Goal: Task Accomplishment & Management: Complete application form

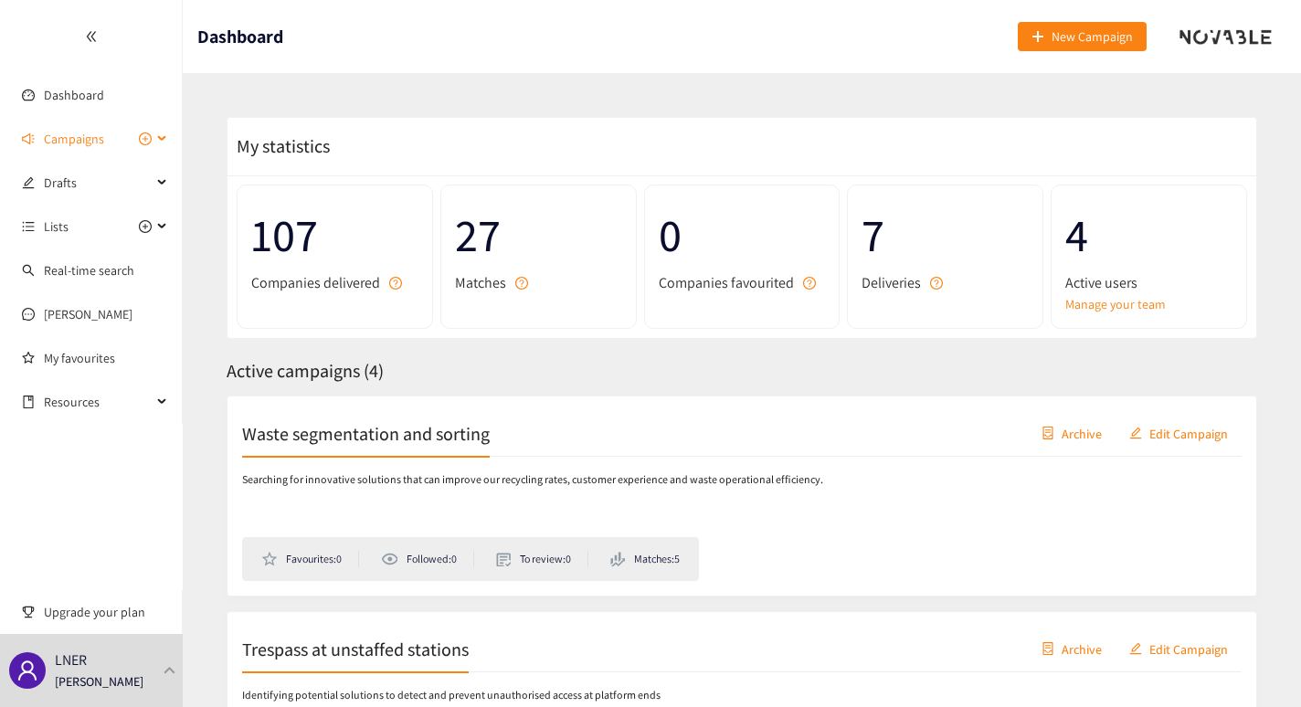
click at [80, 146] on span "Campaigns" at bounding box center [74, 139] width 60 height 37
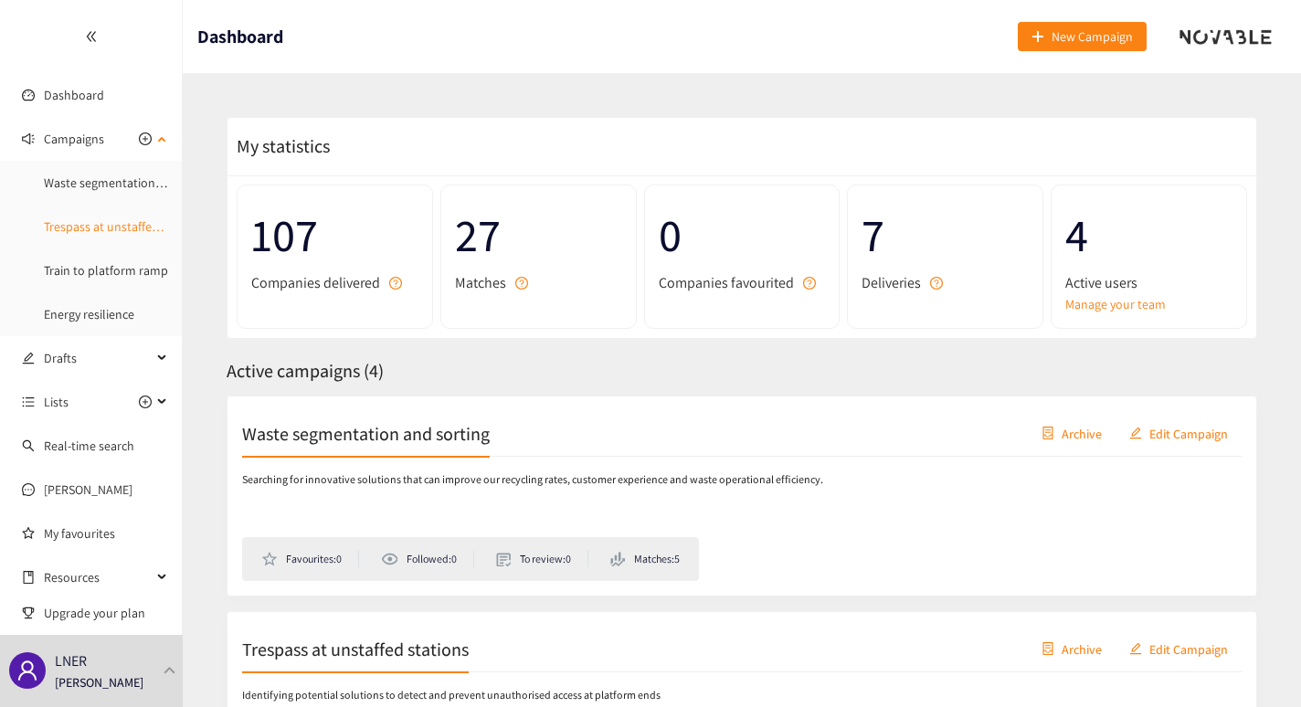
click at [75, 234] on link "Trespass at unstaffed stations" at bounding box center [125, 226] width 162 height 16
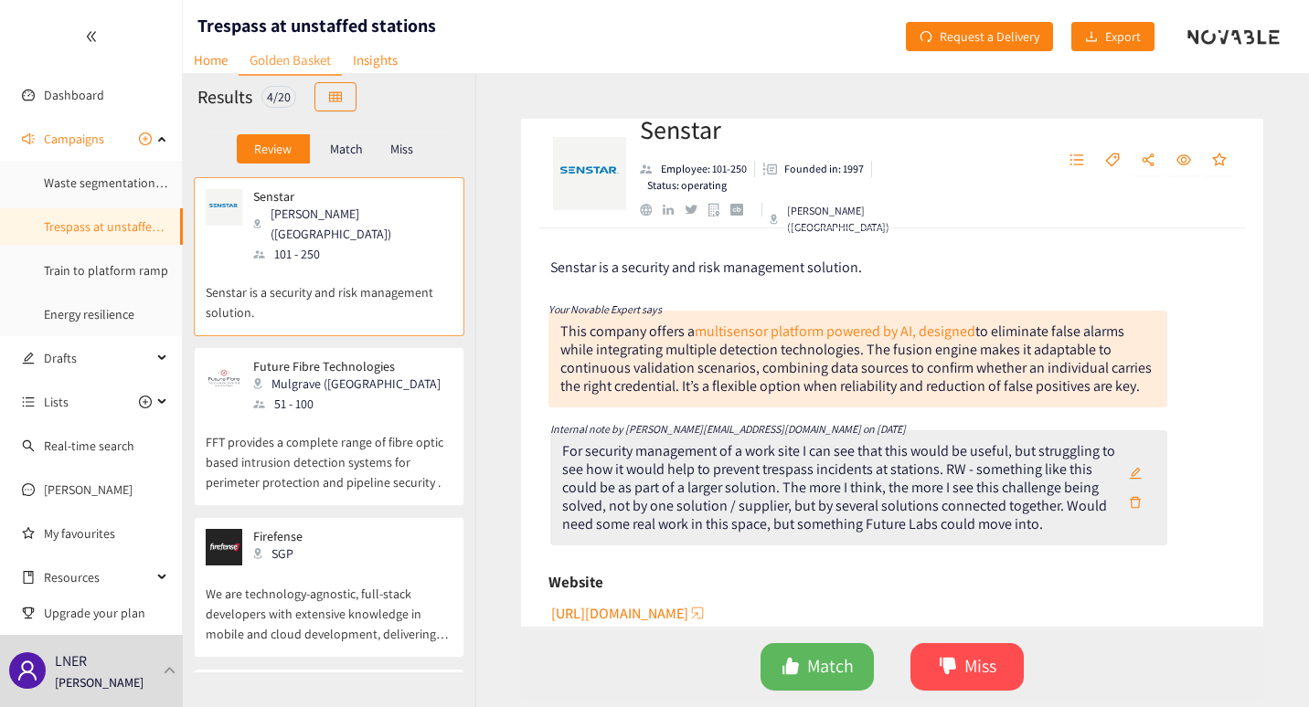
click at [335, 264] on p "Senstar is a security and risk management solution." at bounding box center [329, 293] width 247 height 58
click at [77, 277] on link "Train to platform ramp" at bounding box center [106, 270] width 124 height 16
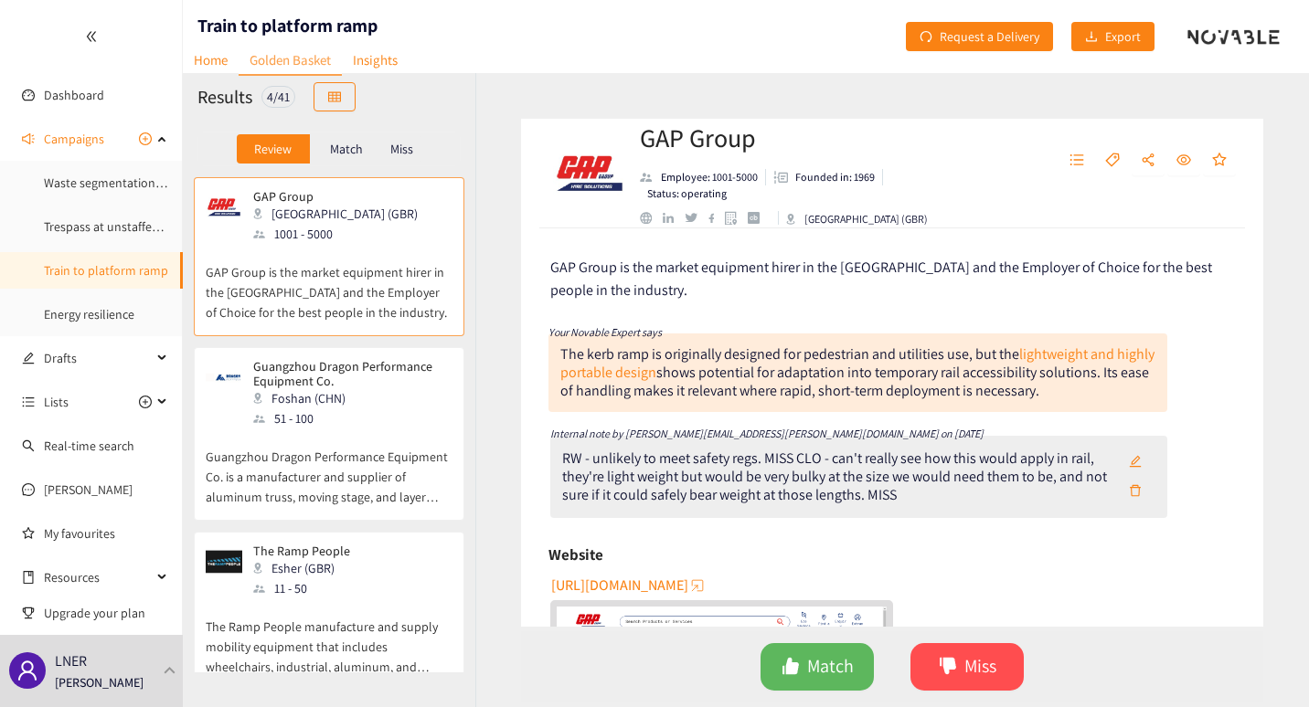
click at [365, 281] on p "GAP Group is the market equipment hirer in the [GEOGRAPHIC_DATA] and the Employ…" at bounding box center [329, 283] width 247 height 79
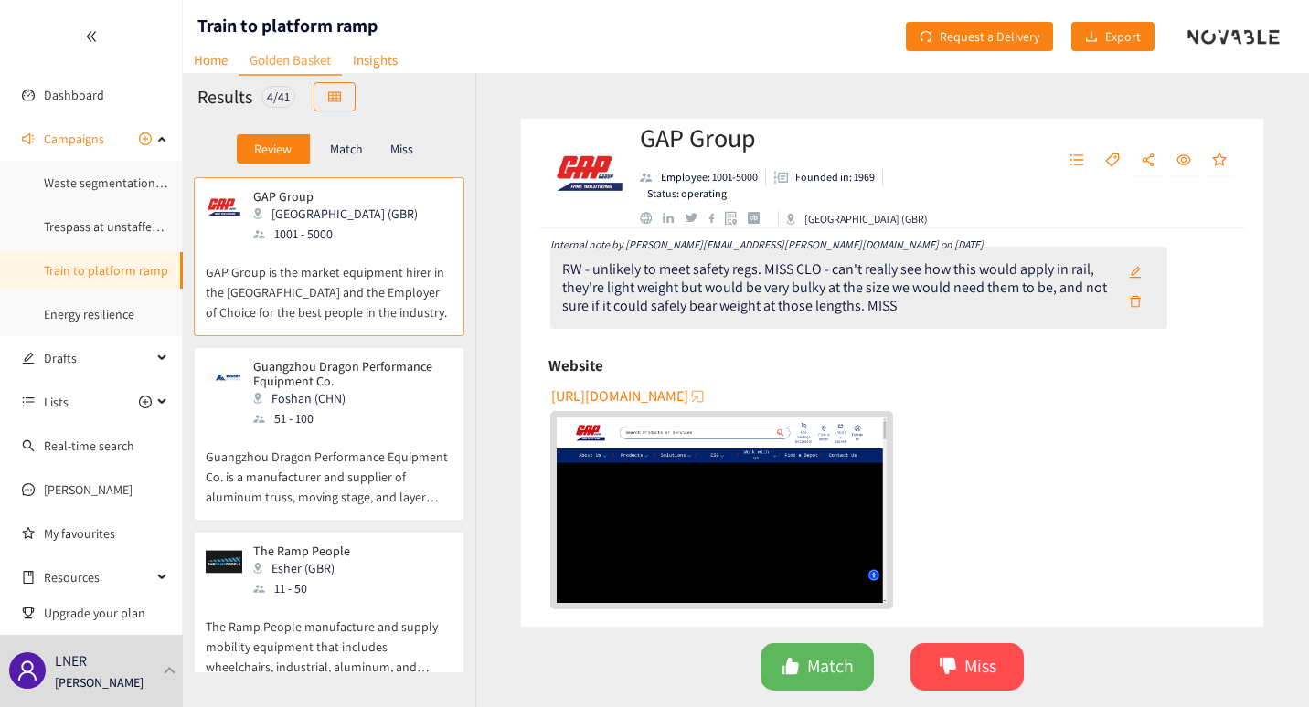
scroll to position [190, 0]
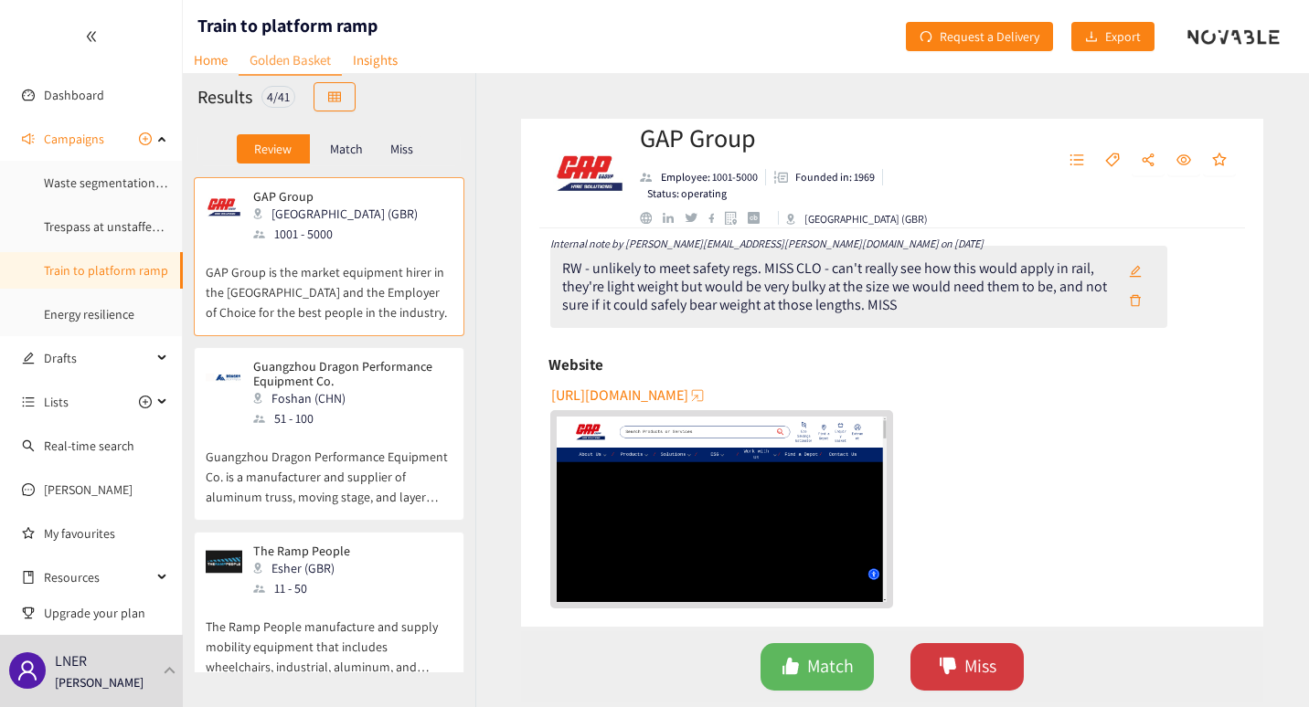
click at [974, 678] on span "Miss" at bounding box center [980, 667] width 32 height 28
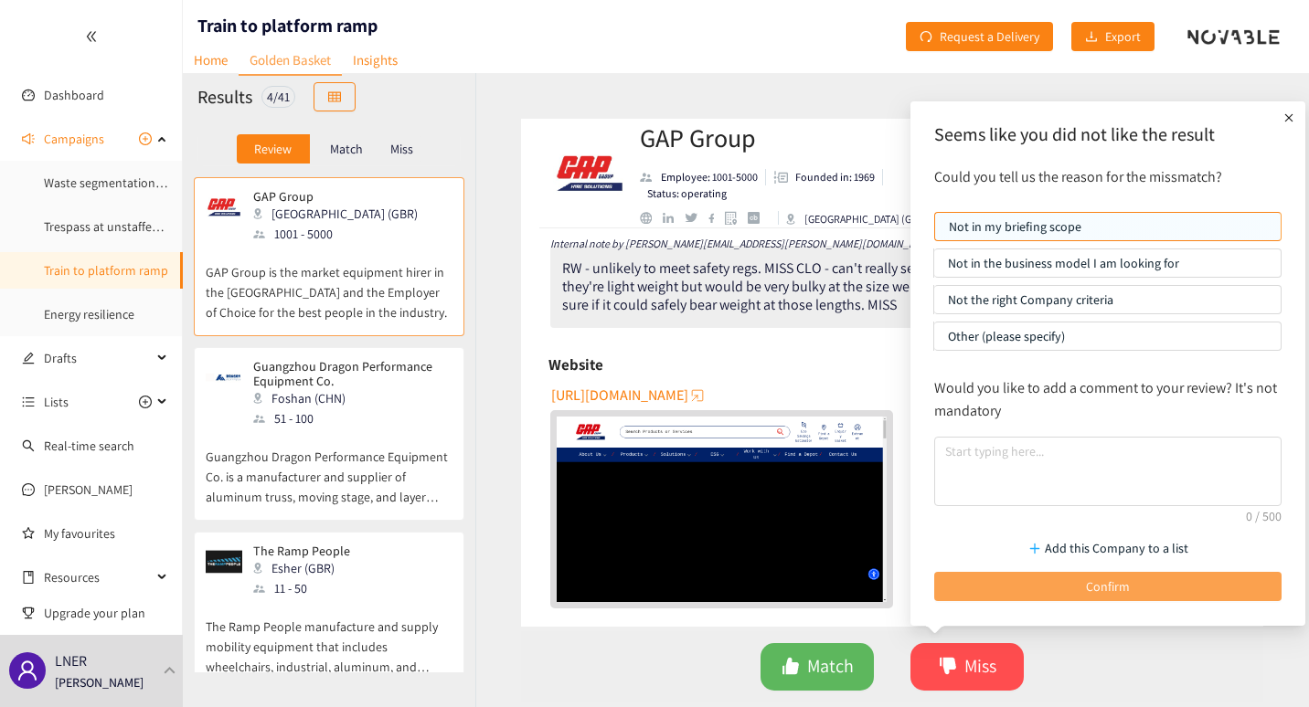
click at [992, 581] on button "Confirm" at bounding box center [1107, 586] width 347 height 29
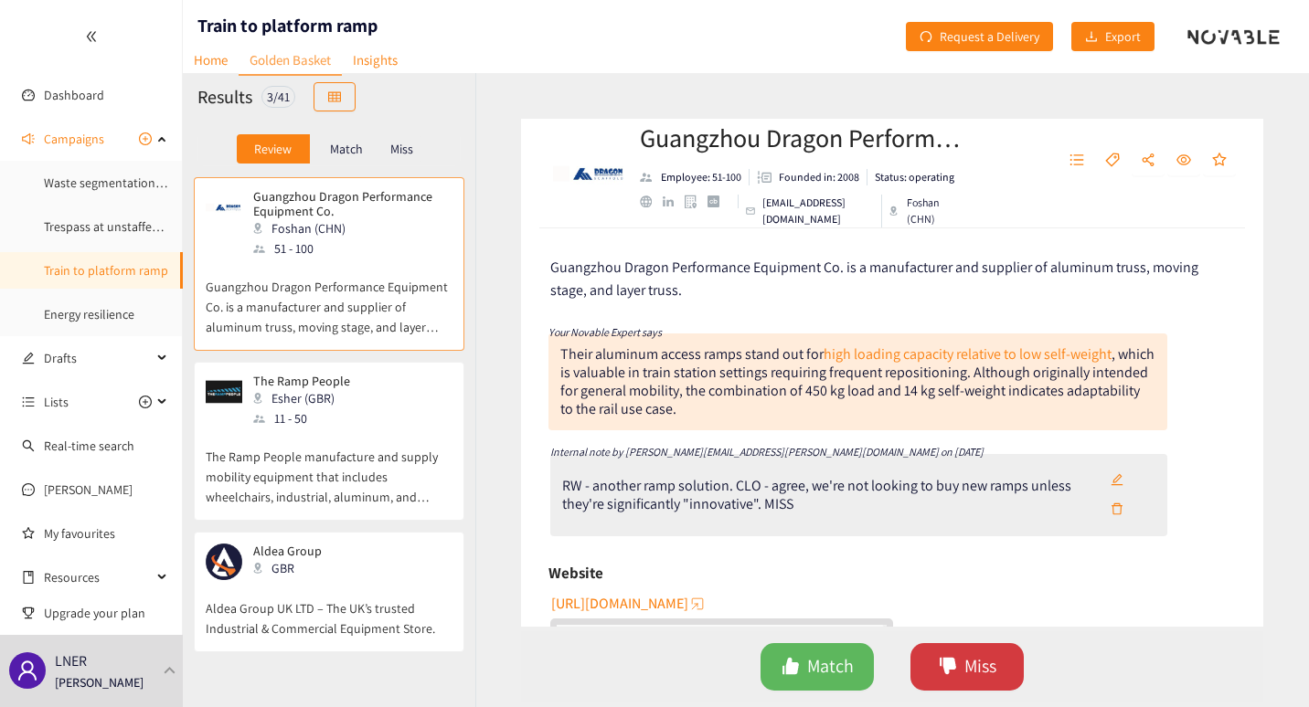
click at [977, 660] on span "Miss" at bounding box center [980, 667] width 32 height 28
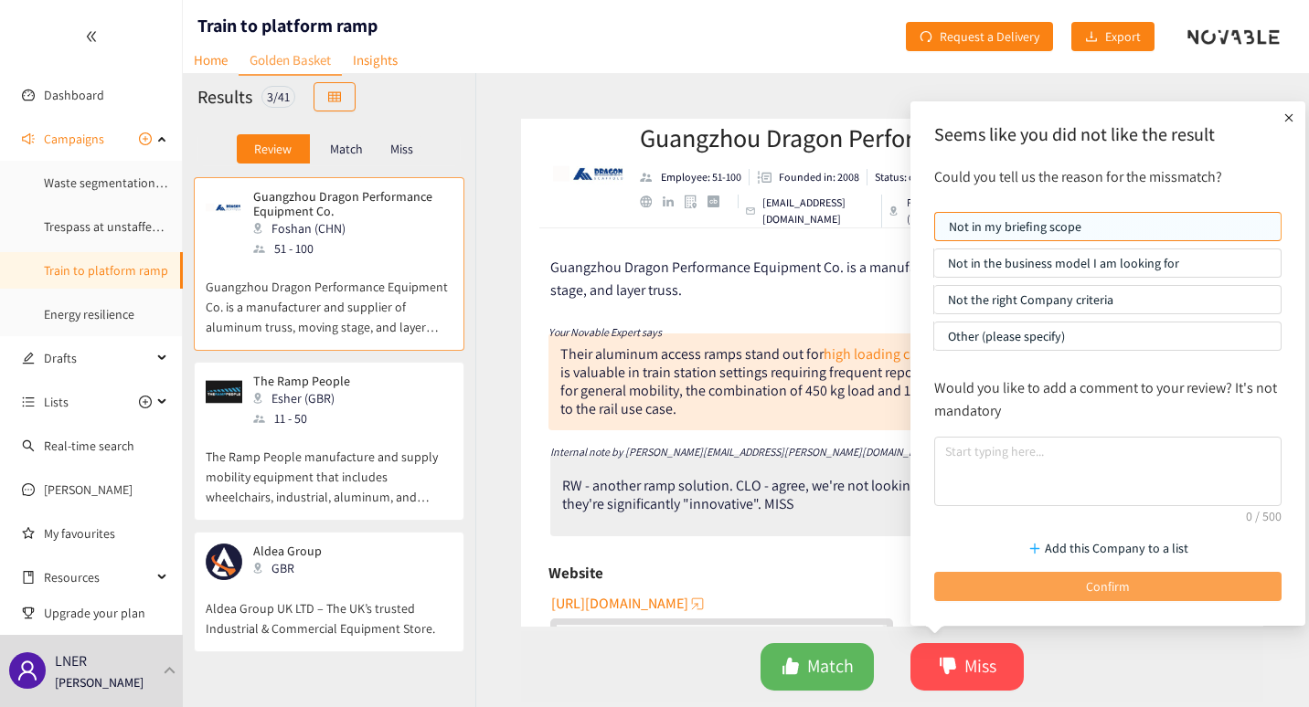
click at [1043, 577] on button "Confirm" at bounding box center [1107, 586] width 347 height 29
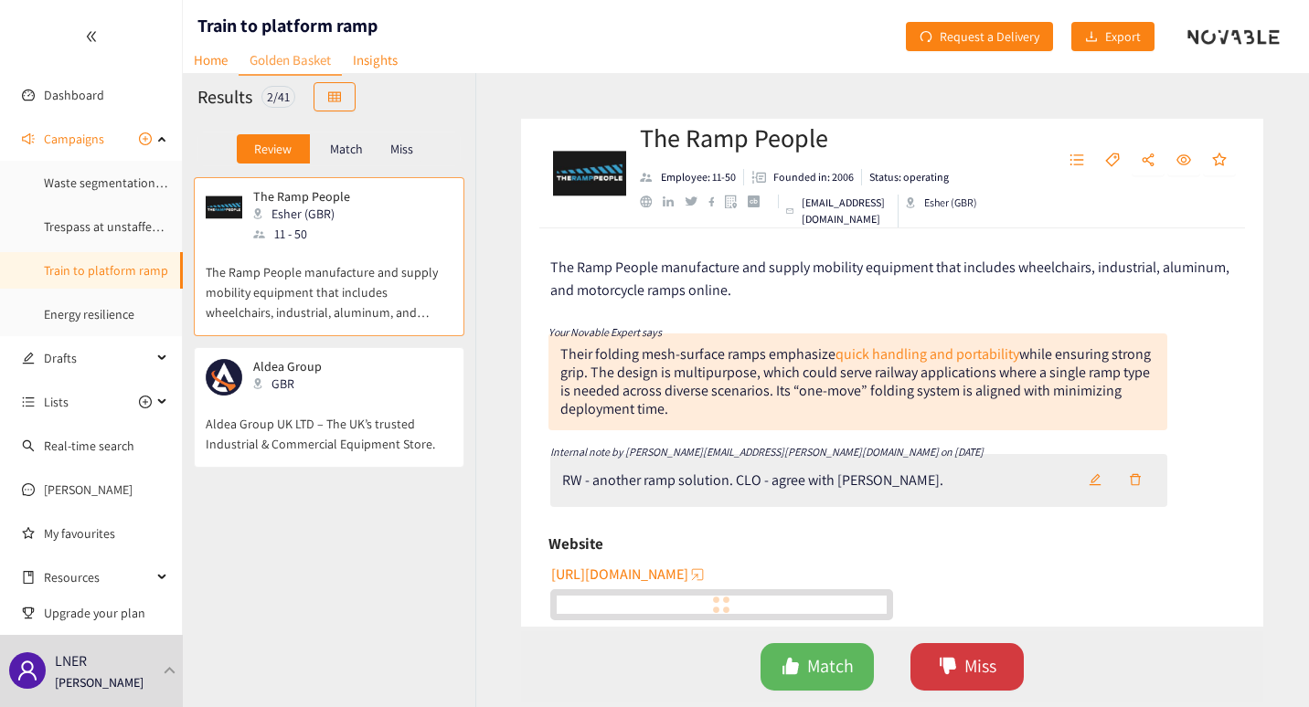
click at [981, 671] on span "Miss" at bounding box center [980, 667] width 32 height 28
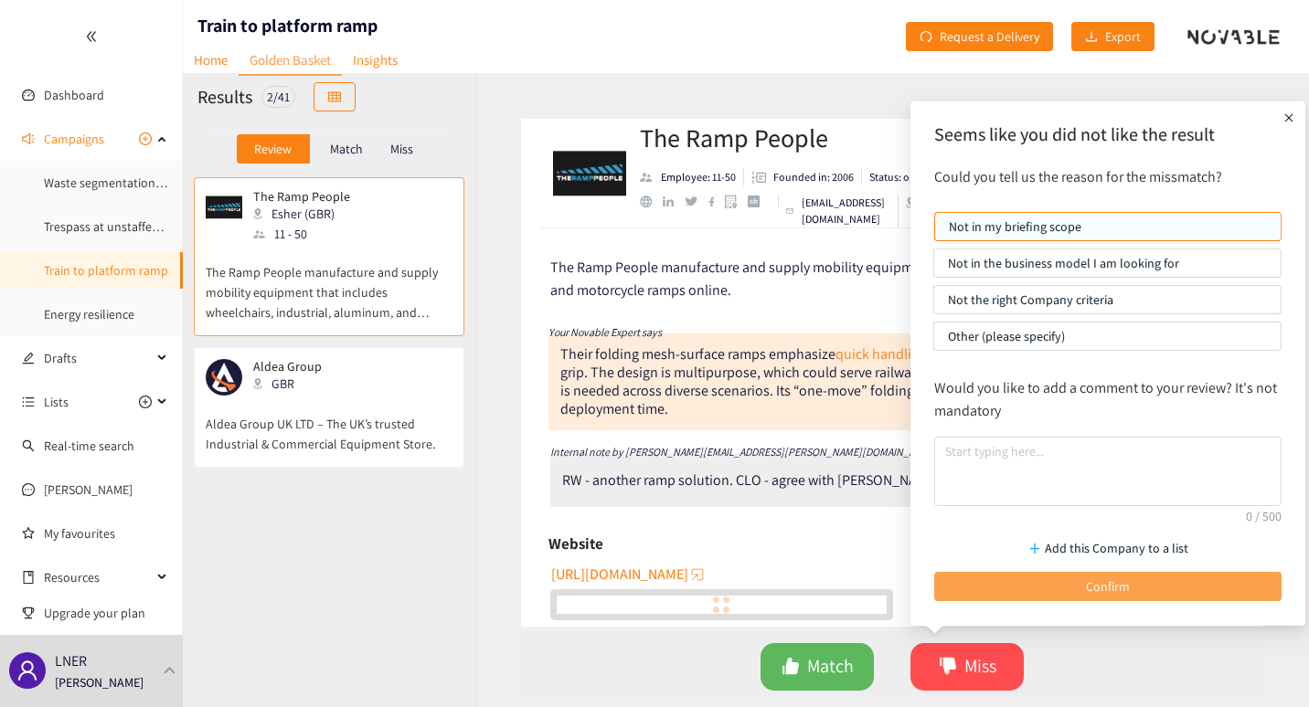
click at [1024, 582] on button "Confirm" at bounding box center [1107, 586] width 347 height 29
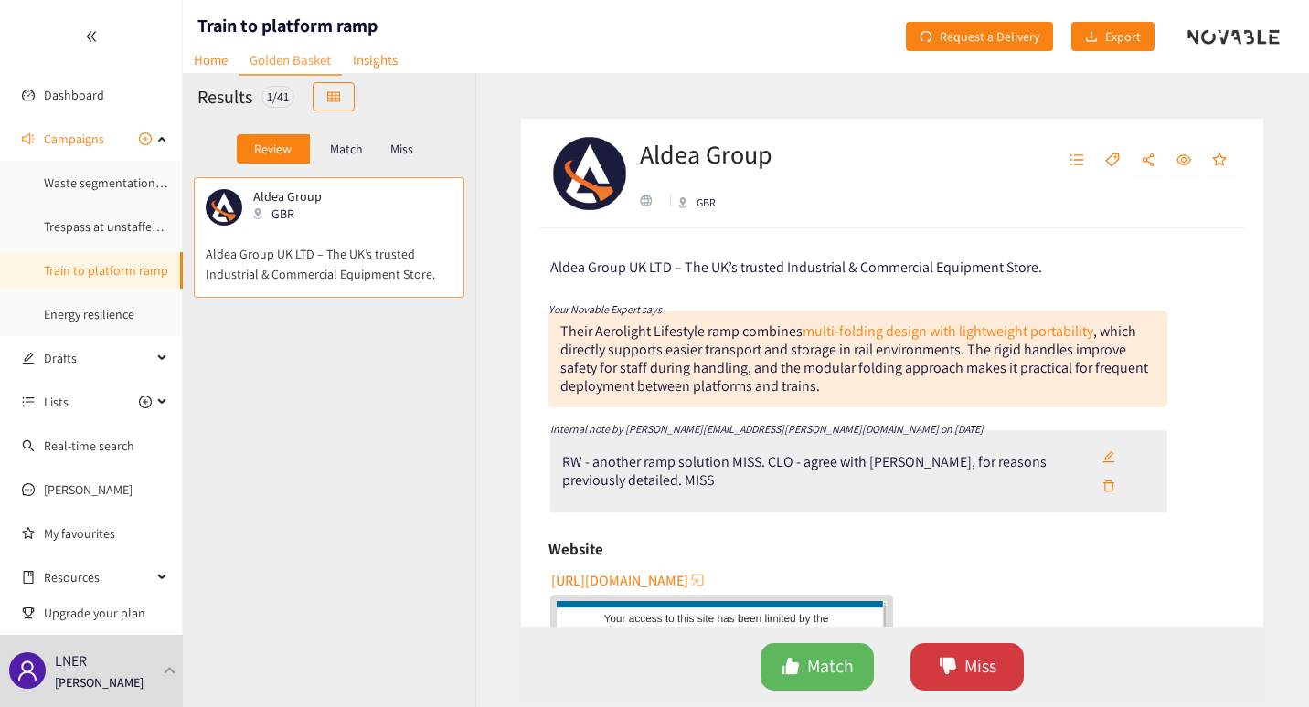
click at [966, 665] on span "Miss" at bounding box center [980, 667] width 32 height 28
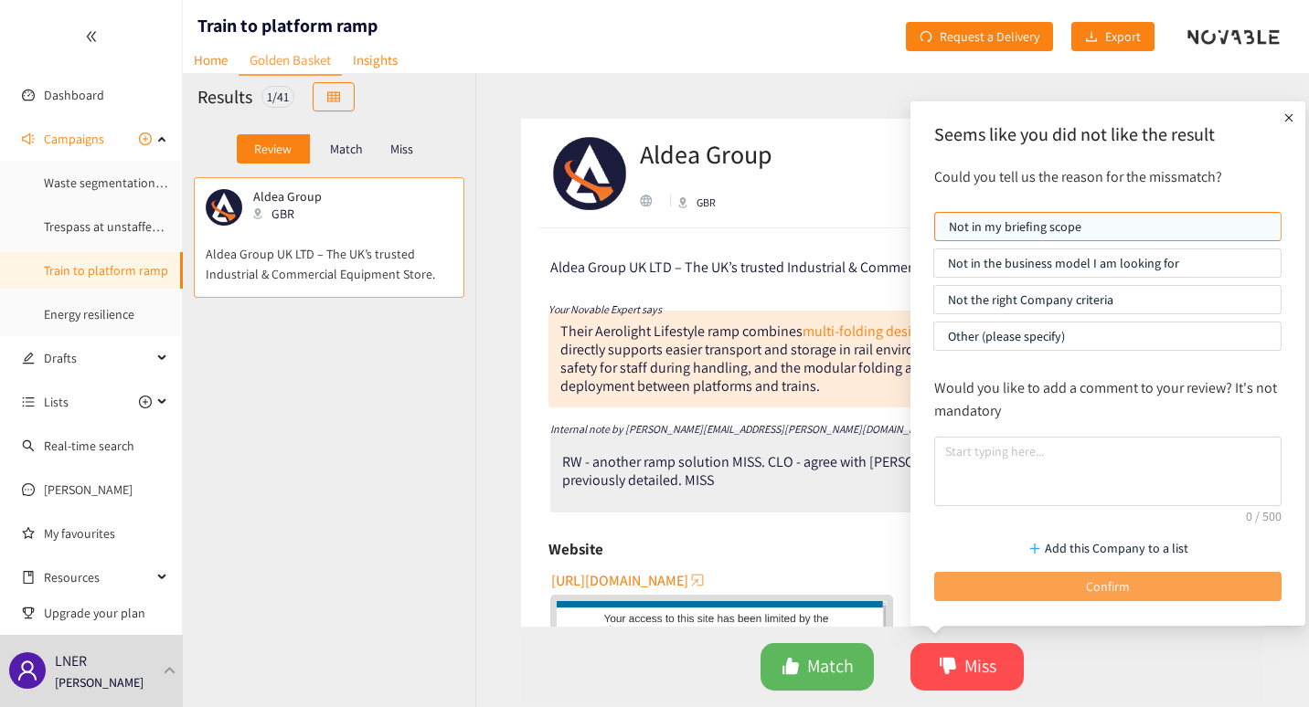
click at [999, 592] on button "Confirm" at bounding box center [1107, 586] width 347 height 29
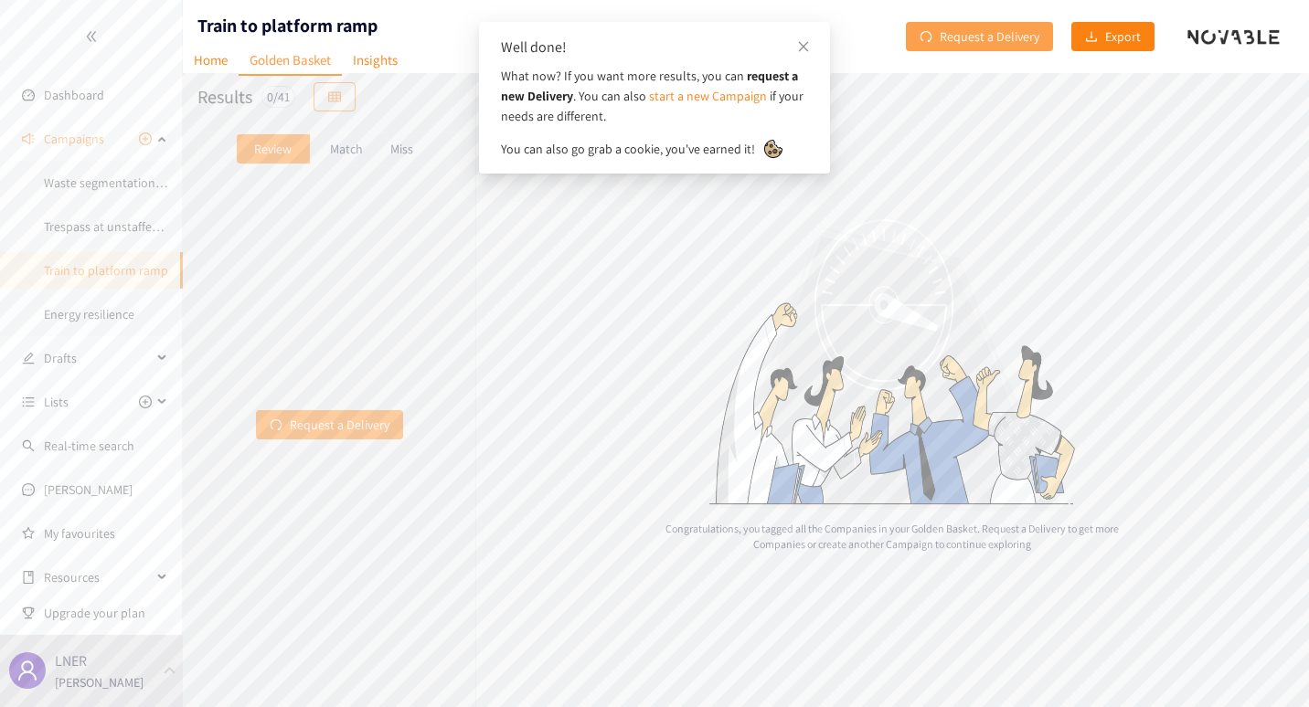
click at [983, 48] on button "Request a Delivery" at bounding box center [979, 36] width 147 height 29
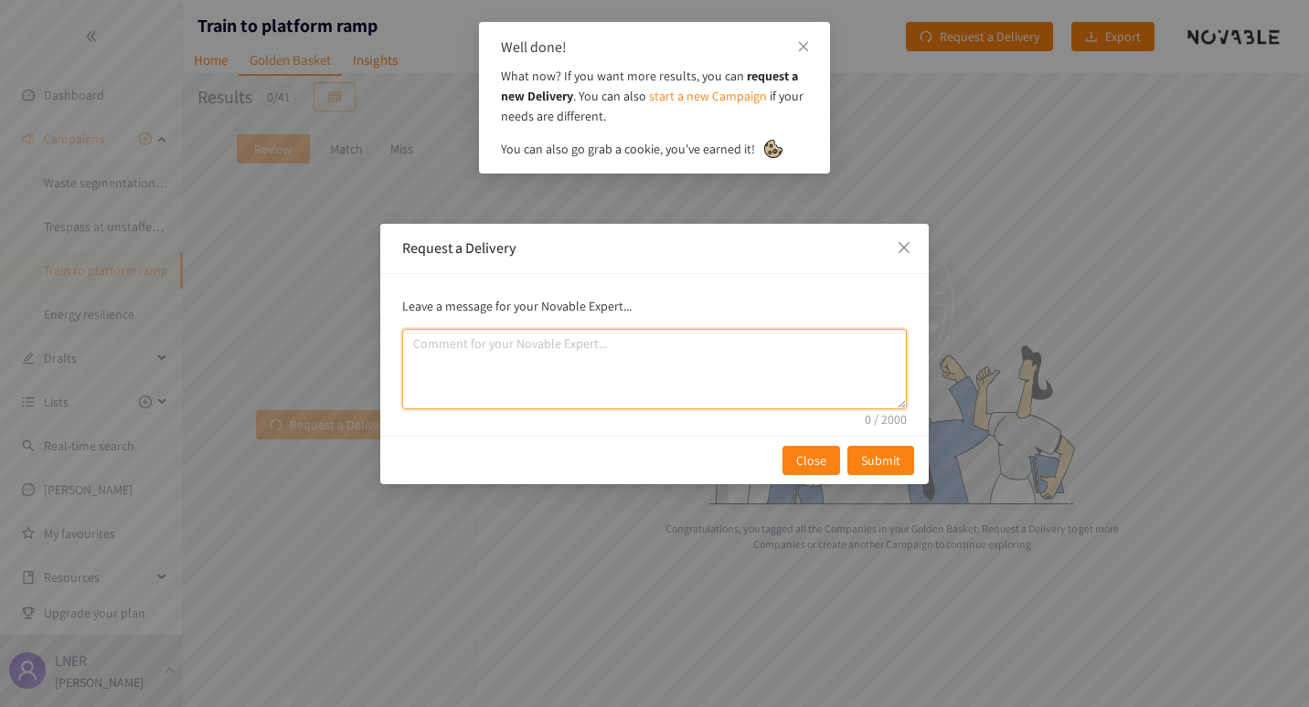
click at [489, 361] on textarea "comment" at bounding box center [654, 369] width 504 height 80
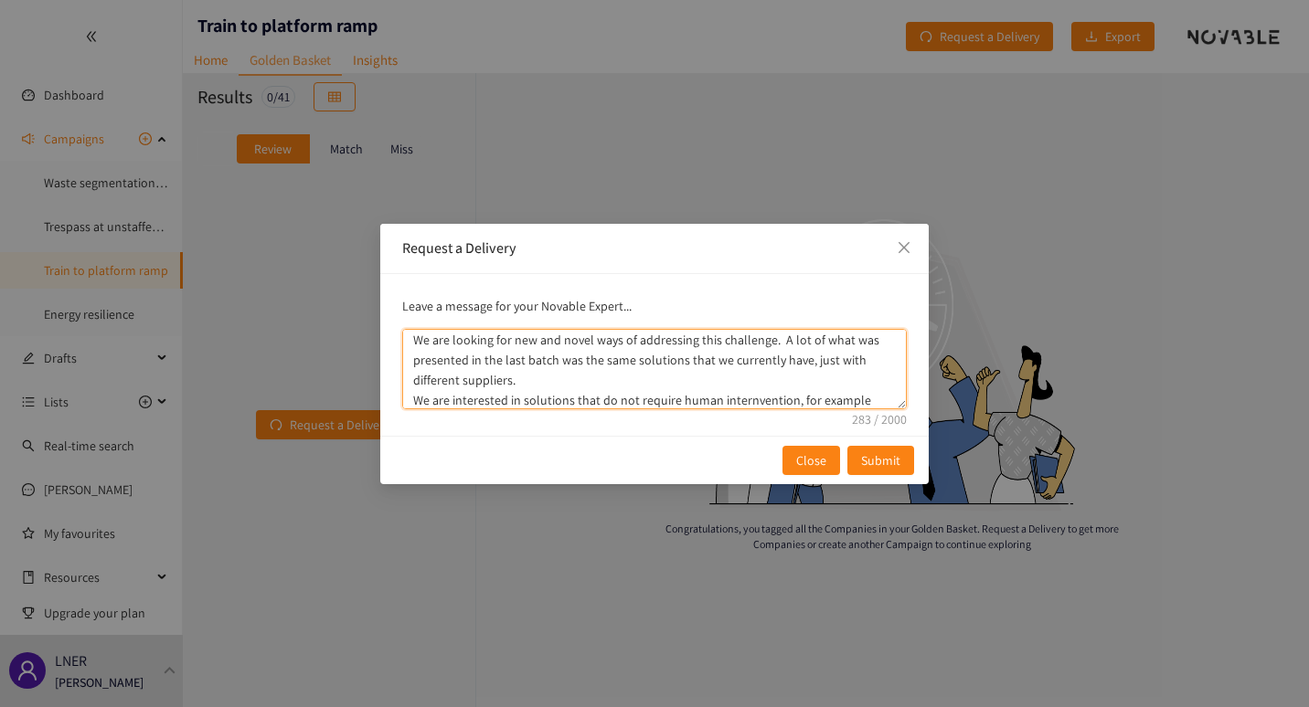
scroll to position [24, 0]
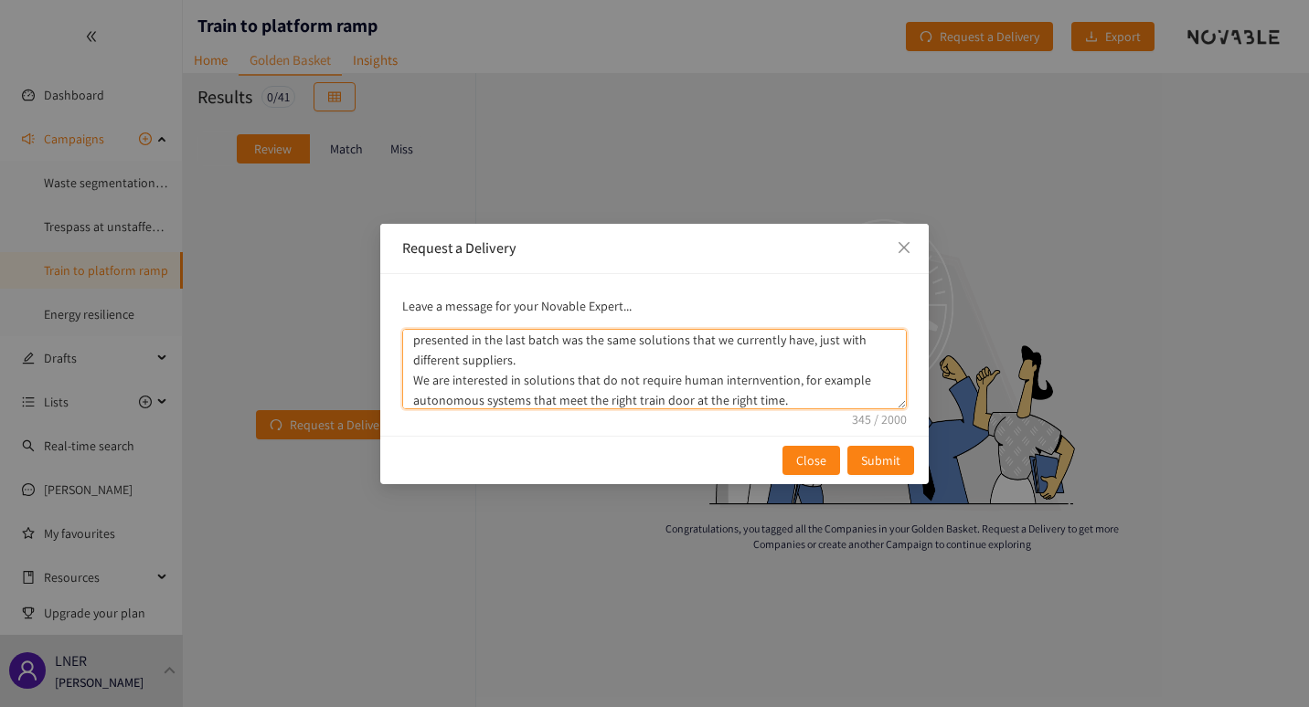
click at [759, 381] on textarea "We are looking for new and novel ways of addressing this challenge. A lot of wh…" at bounding box center [654, 369] width 504 height 80
click at [808, 397] on textarea "We are looking for new and novel ways of addressing this challenge. A lot of wh…" at bounding box center [654, 369] width 504 height 80
click at [640, 364] on textarea "We are looking for new and novel ways of addressing this challenge. A lot of wh…" at bounding box center [654, 369] width 504 height 80
click at [444, 379] on textarea "We are looking for new and novel ways of addressing this challenge. A lot of wh…" at bounding box center [654, 369] width 504 height 80
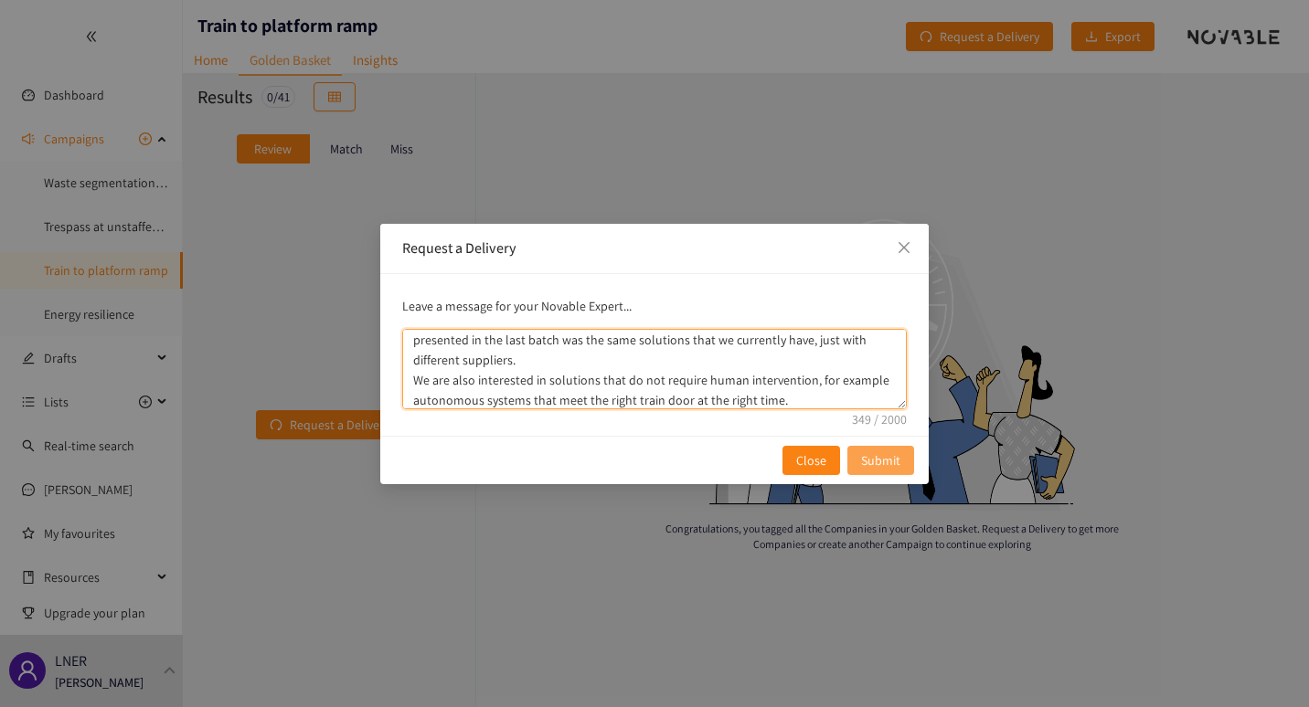
type textarea "We are looking for new and novel ways of addressing this challenge. A lot of wh…"
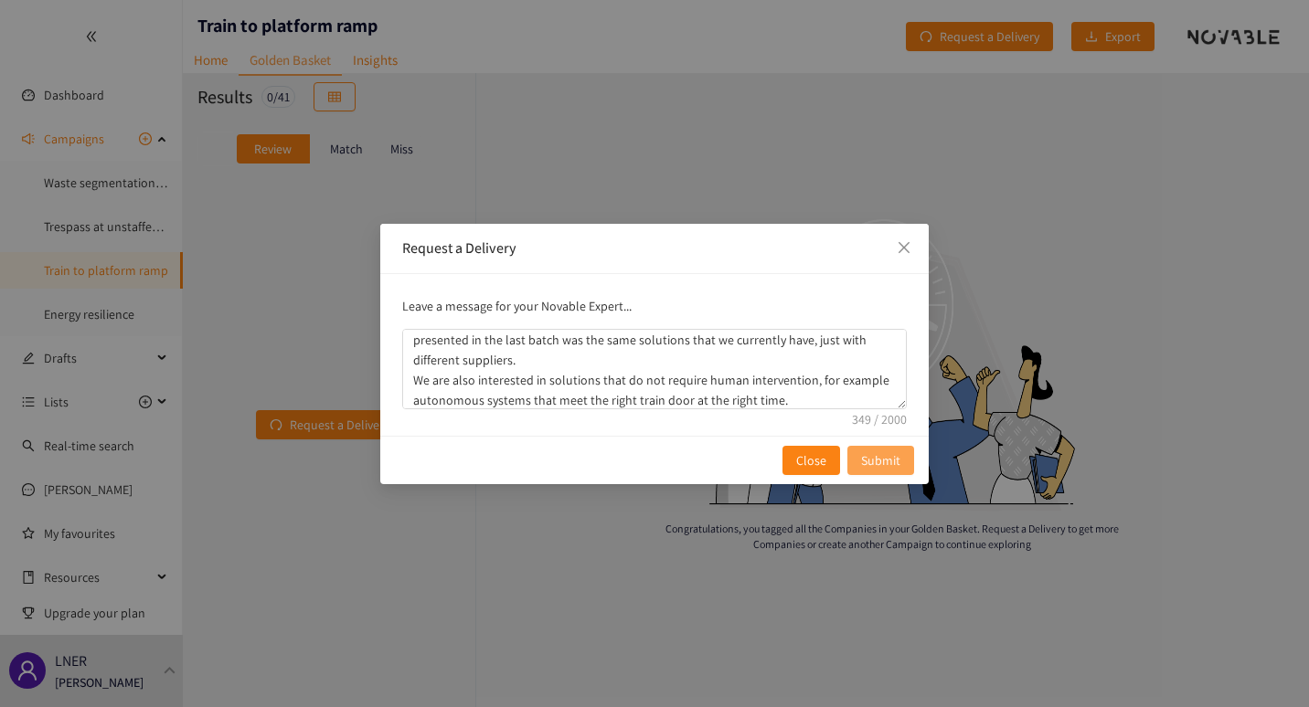
click at [870, 459] on span "Submit" at bounding box center [880, 461] width 39 height 20
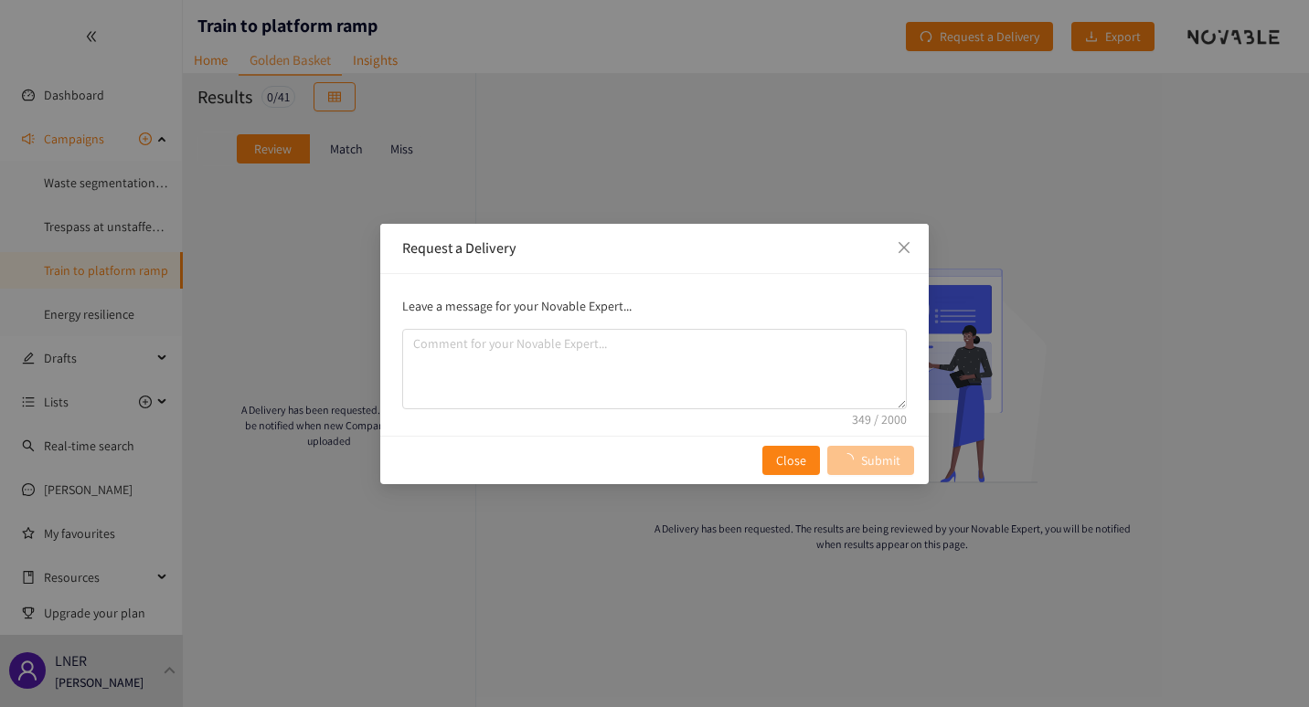
scroll to position [0, 0]
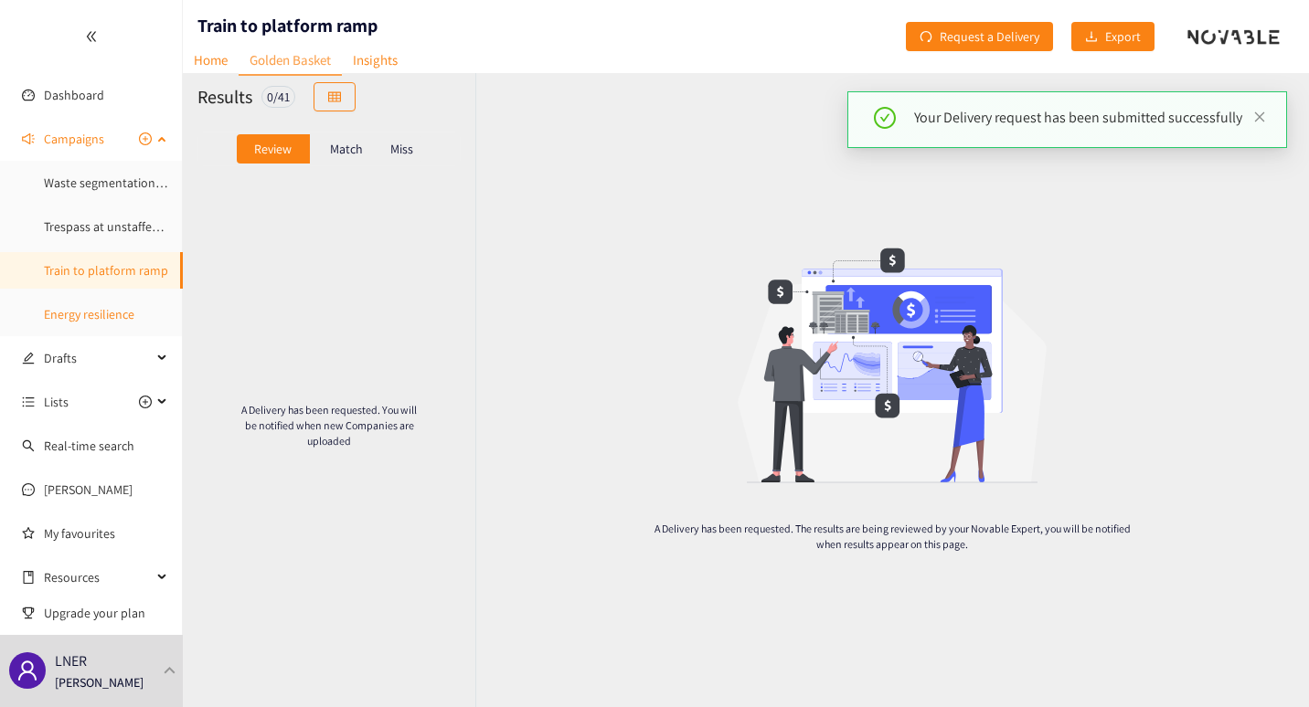
click at [93, 321] on link "Energy resilience" at bounding box center [89, 314] width 90 height 16
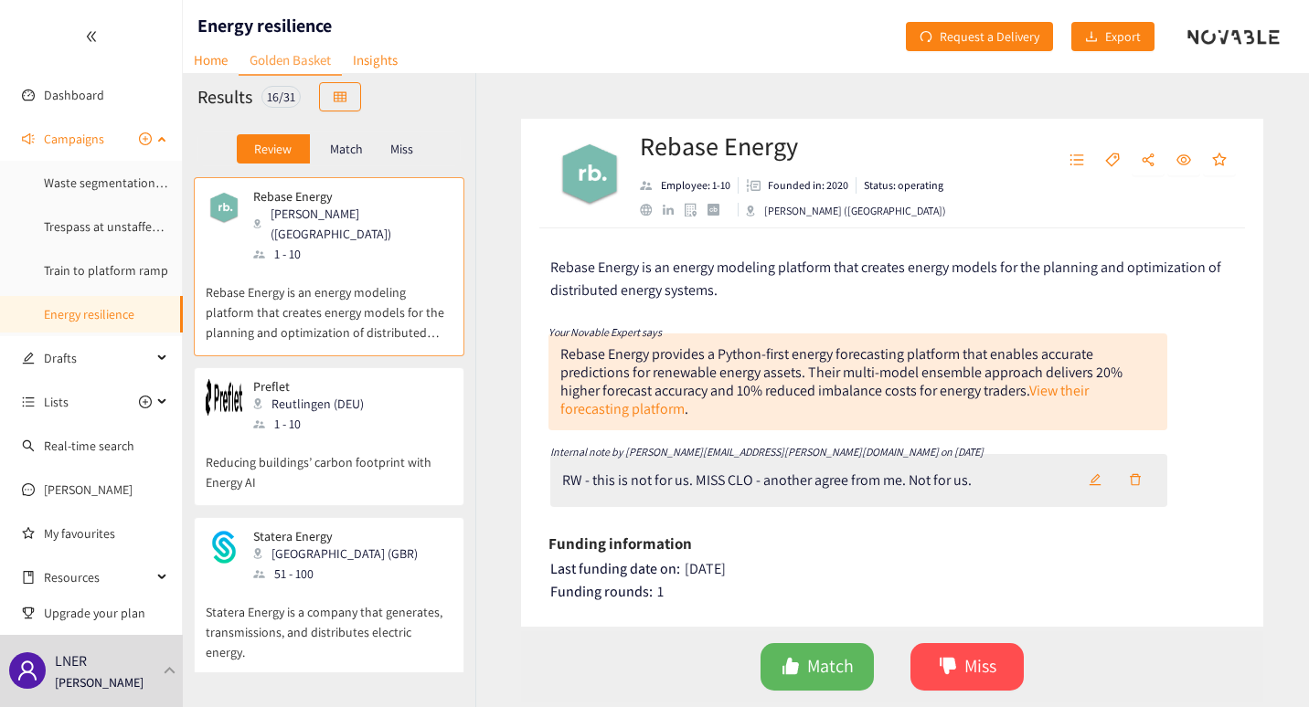
click at [91, 250] on ul "Waste segmentation and sorting Trespass at unstaffed stations Train to platform…" at bounding box center [91, 248] width 182 height 168
click at [112, 181] on link "Waste segmentation and sorting" at bounding box center [132, 183] width 176 height 16
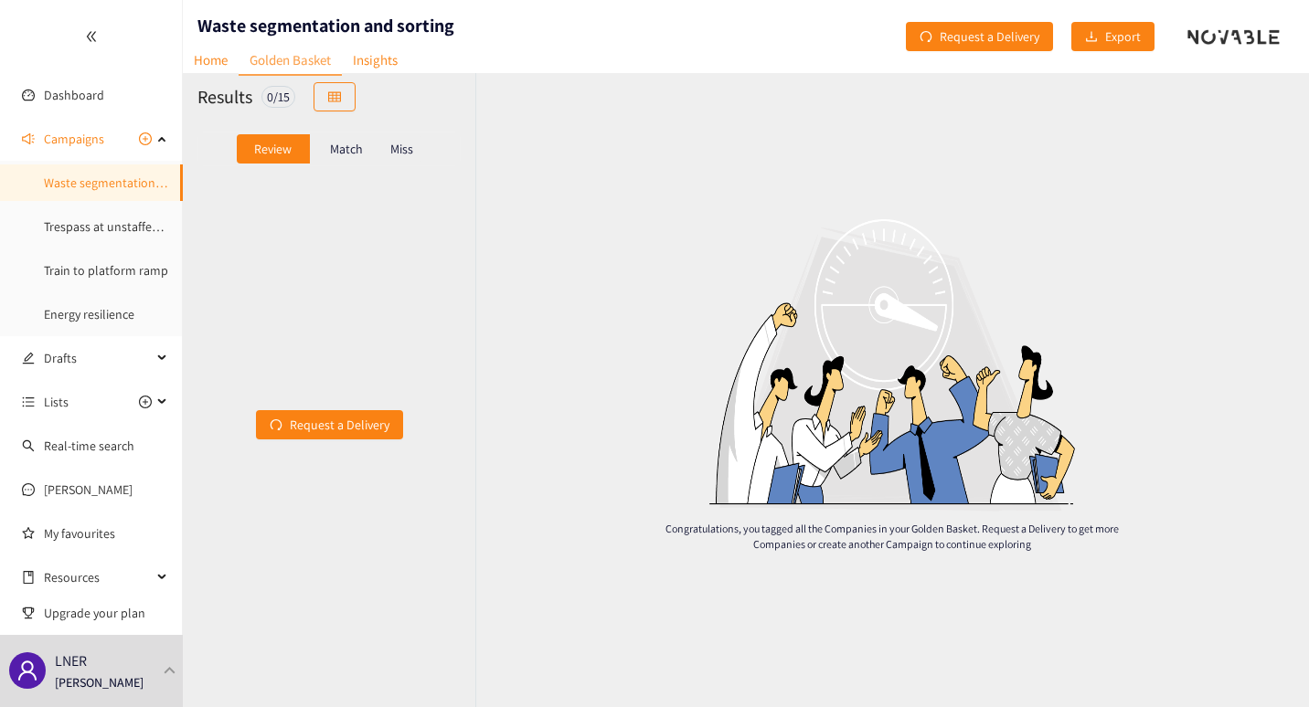
click at [345, 144] on p "Match" at bounding box center [346, 149] width 33 height 15
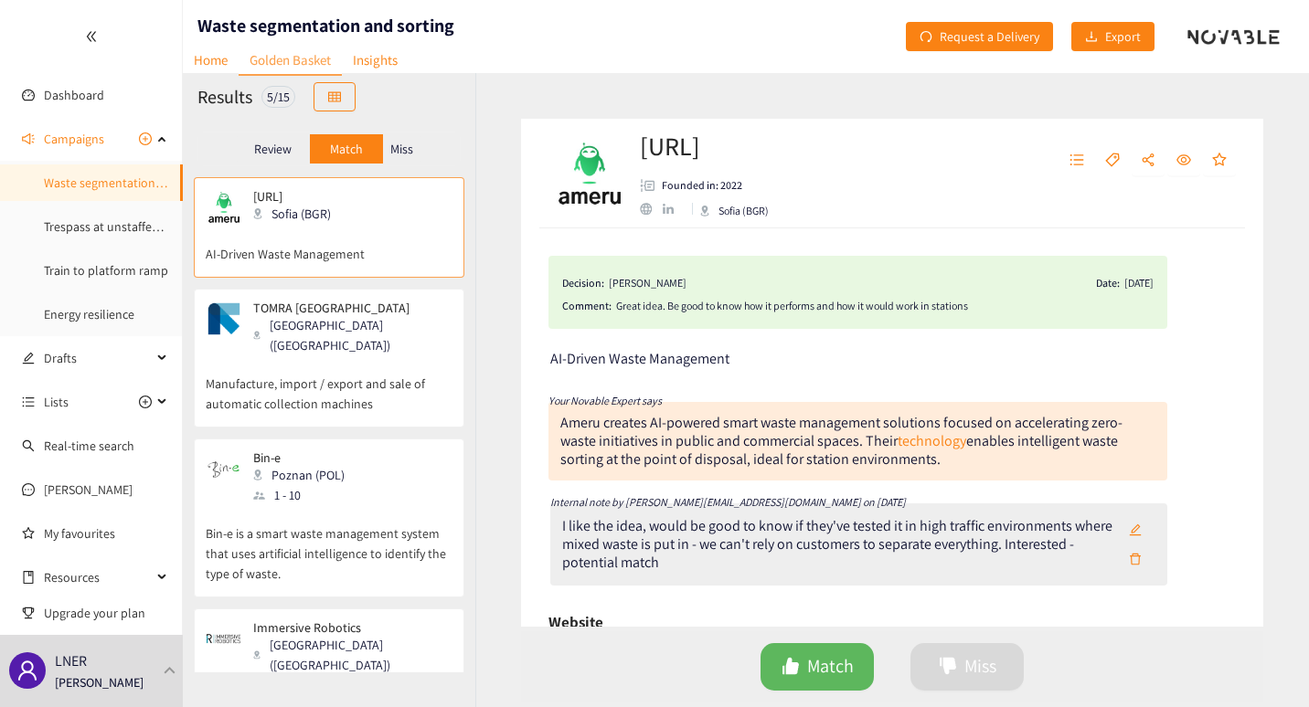
click at [401, 150] on p "Miss" at bounding box center [401, 149] width 23 height 15
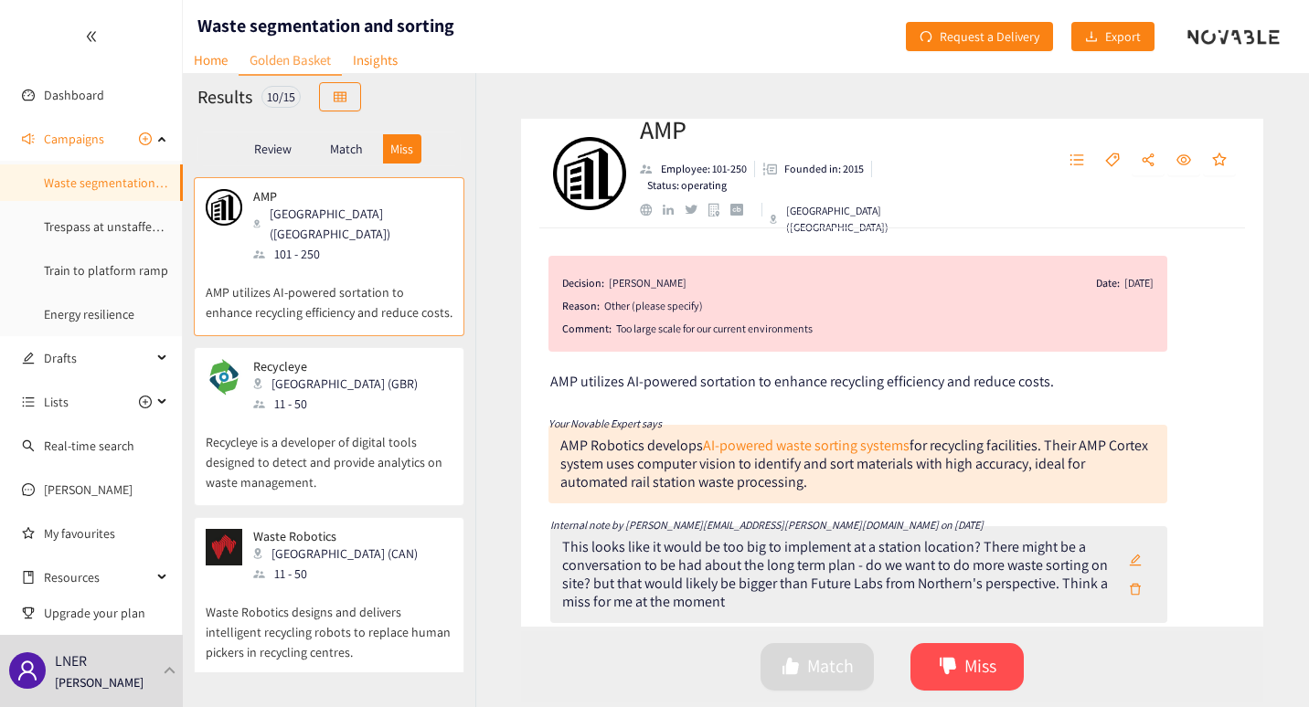
click at [339, 145] on p "Match" at bounding box center [346, 149] width 33 height 15
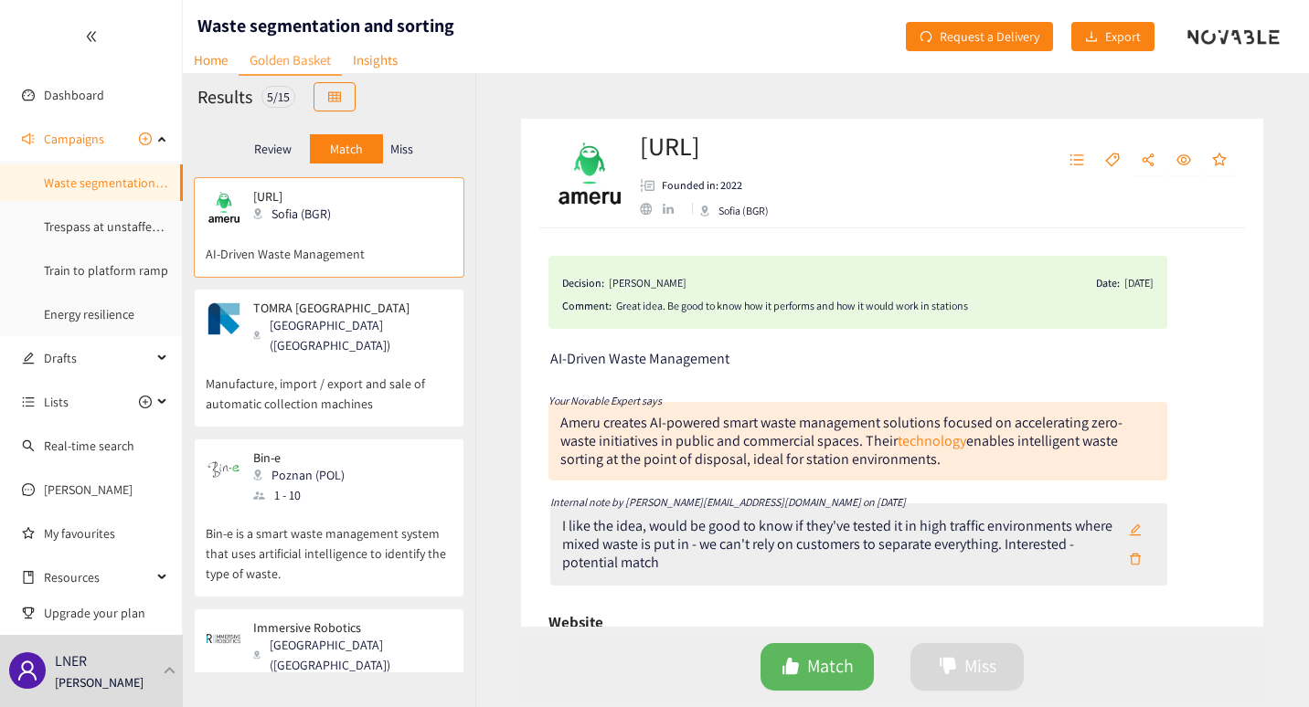
click at [265, 139] on div "Review" at bounding box center [273, 148] width 73 height 29
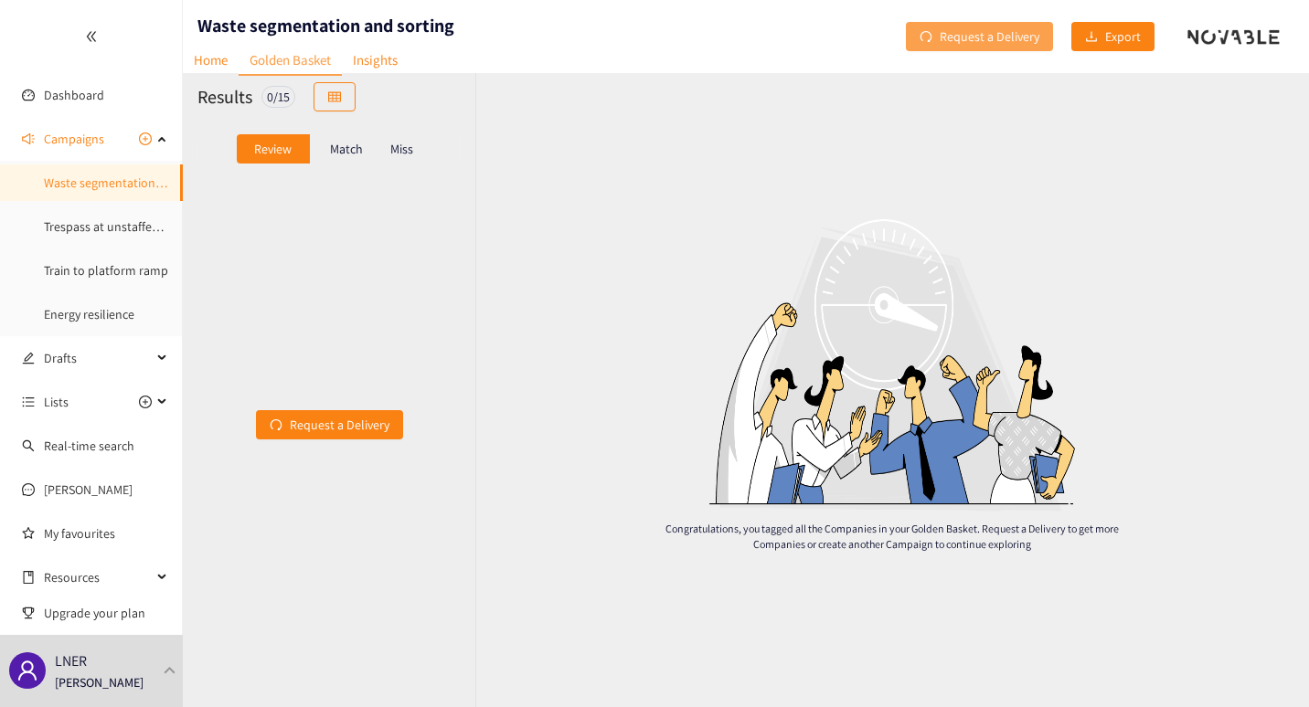
click at [1010, 35] on span "Request a Delivery" at bounding box center [989, 37] width 100 height 20
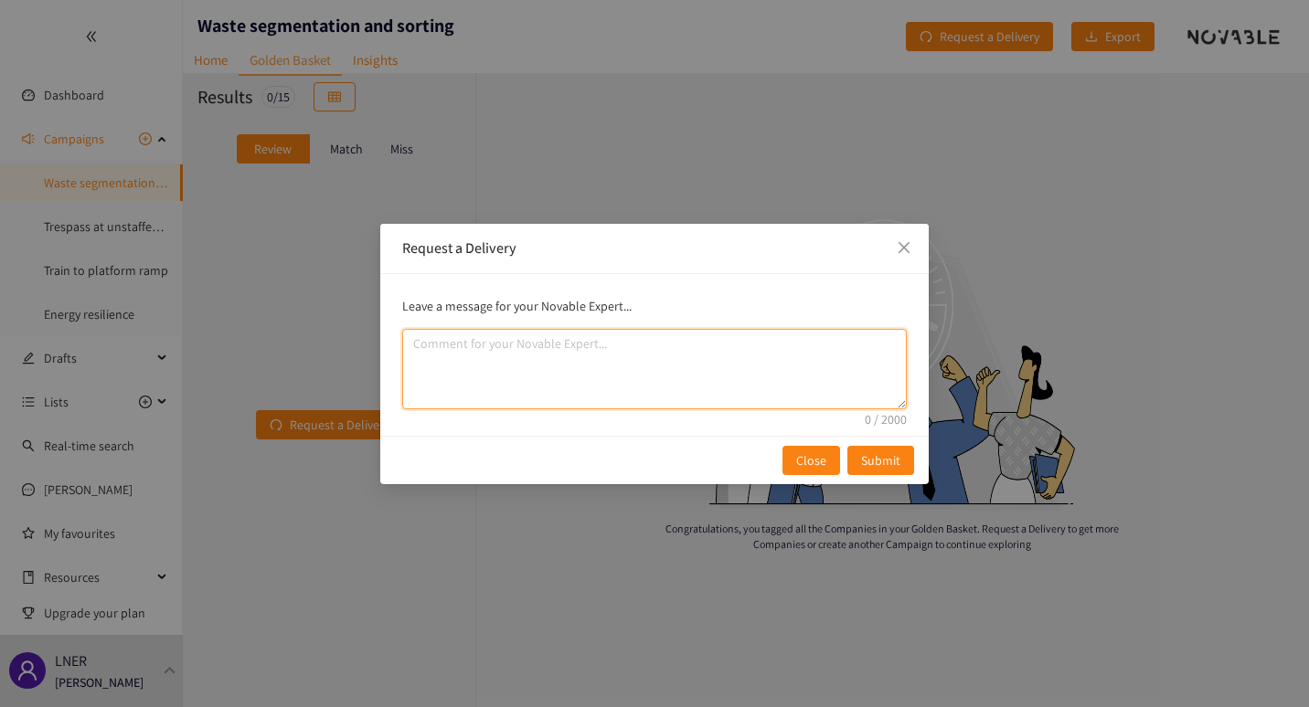
click at [498, 359] on textarea "comment" at bounding box center [654, 369] width 504 height 80
type textarea "S"
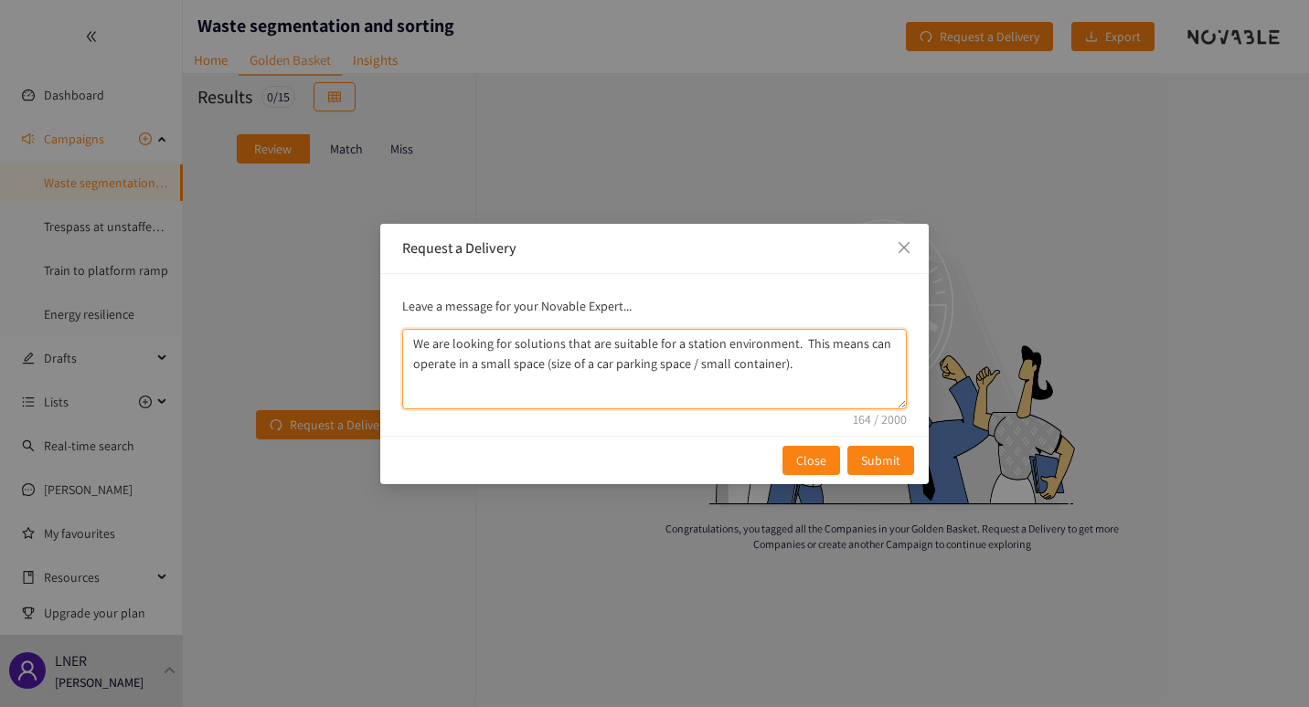
click at [620, 387] on textarea "We are looking for solutions that are suitable for a station environment. This …" at bounding box center [654, 369] width 504 height 80
click at [858, 348] on textarea "We are looking for solutions that are suitable for a station environment. This …" at bounding box center [654, 369] width 504 height 80
click at [843, 345] on textarea "We are looking for solutions that are suitable for a station environment. This …" at bounding box center [654, 369] width 504 height 80
click at [553, 367] on textarea "We are looking for solutions that can operate in a small space (size of a car p…" at bounding box center [654, 369] width 504 height 80
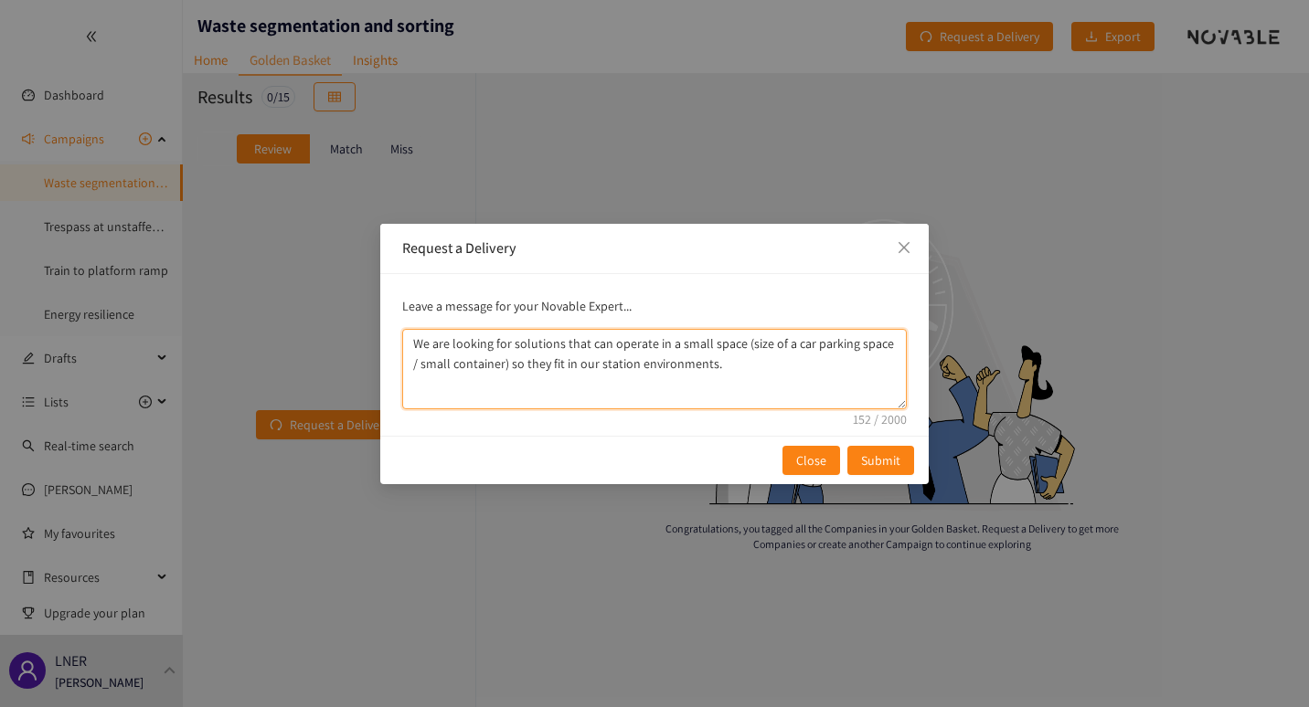
type textarea "We are looking for solutions that can operate in a small space (size of a car p…"
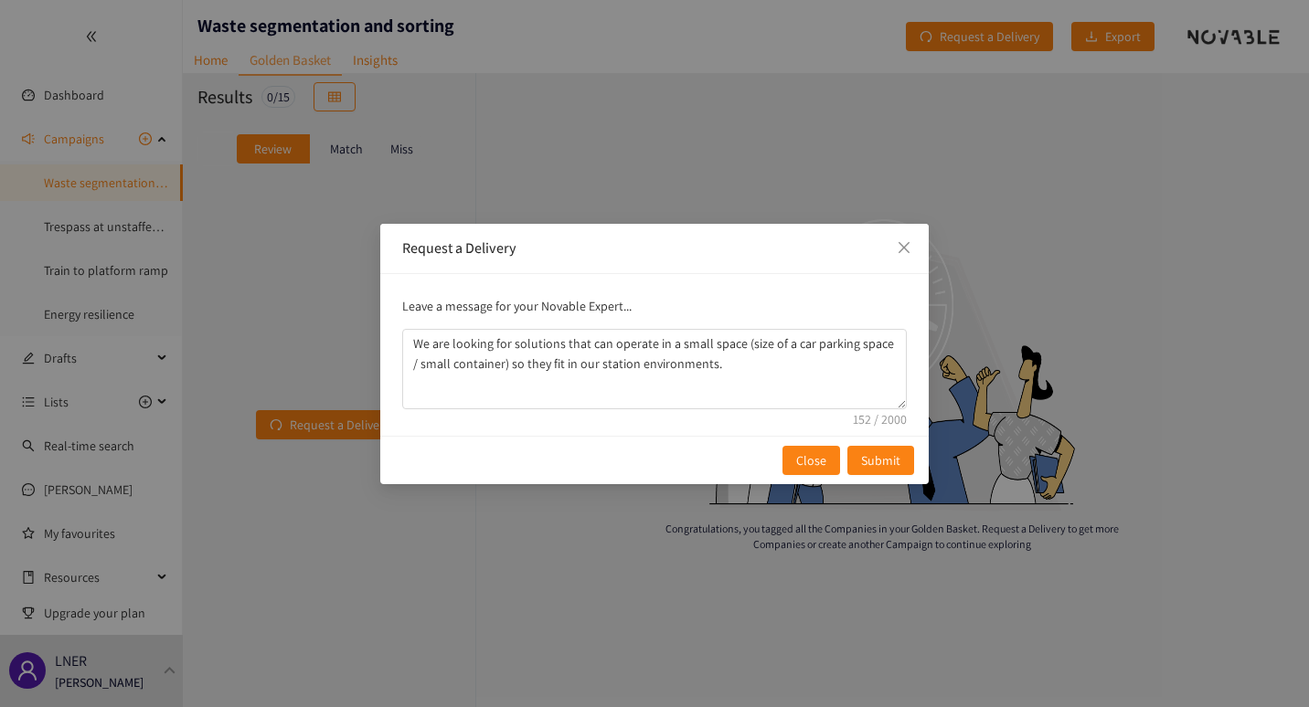
click at [588, 548] on div "Request a Delivery Leave a message for your Novable Expert... We are looking fo…" at bounding box center [654, 353] width 1309 height 707
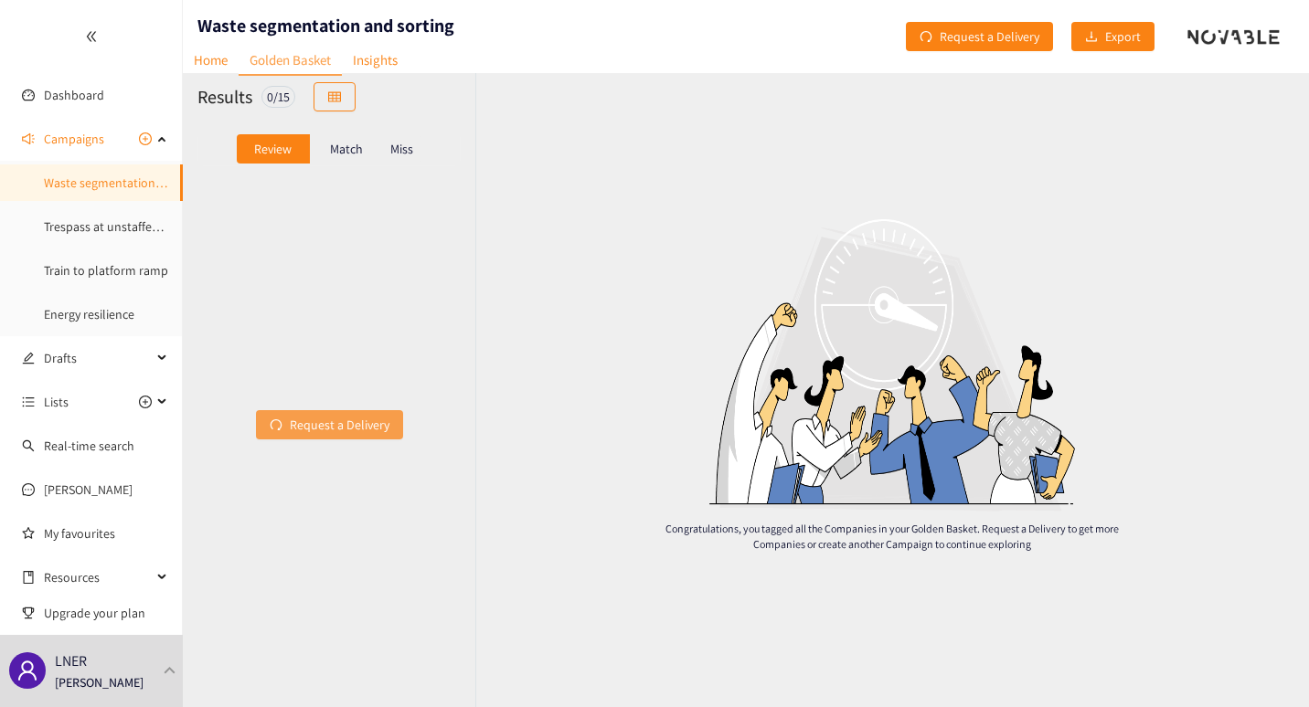
click at [322, 423] on span "Request a Delivery" at bounding box center [340, 425] width 100 height 20
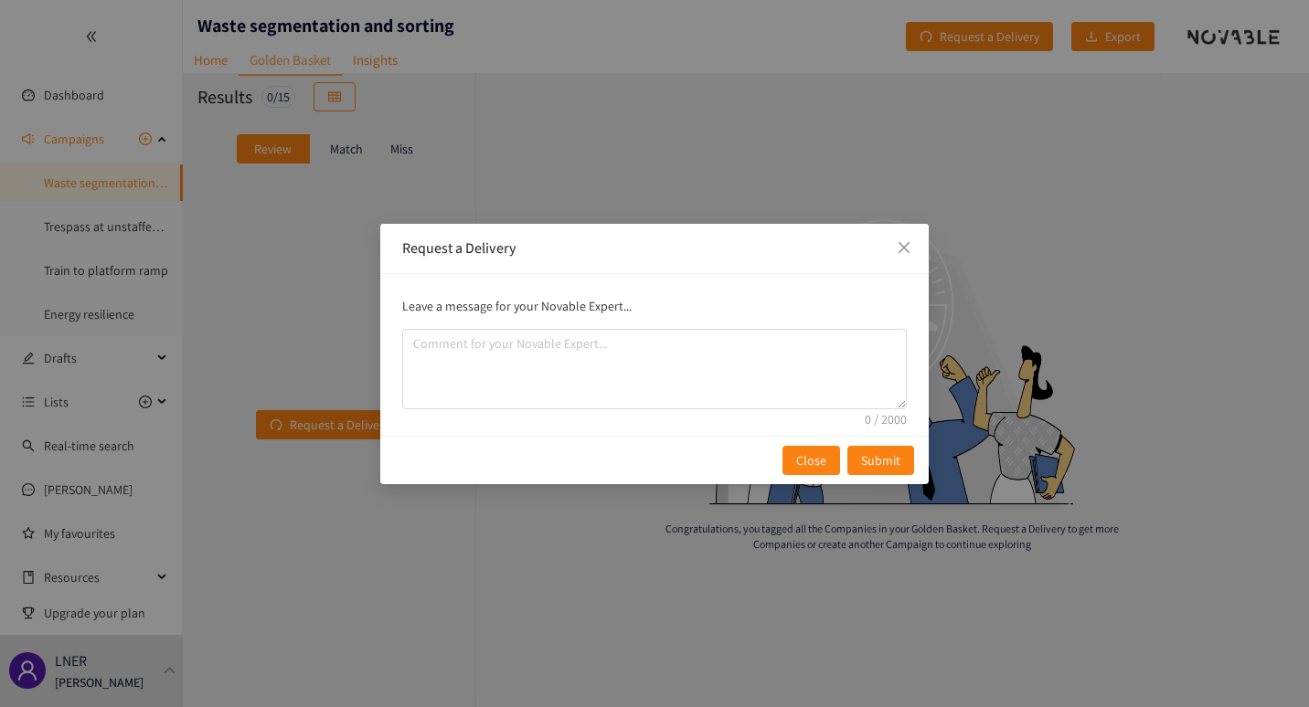
click at [345, 523] on div "Request a Delivery Leave a message for your Novable Expert... Close Submit" at bounding box center [654, 353] width 1309 height 707
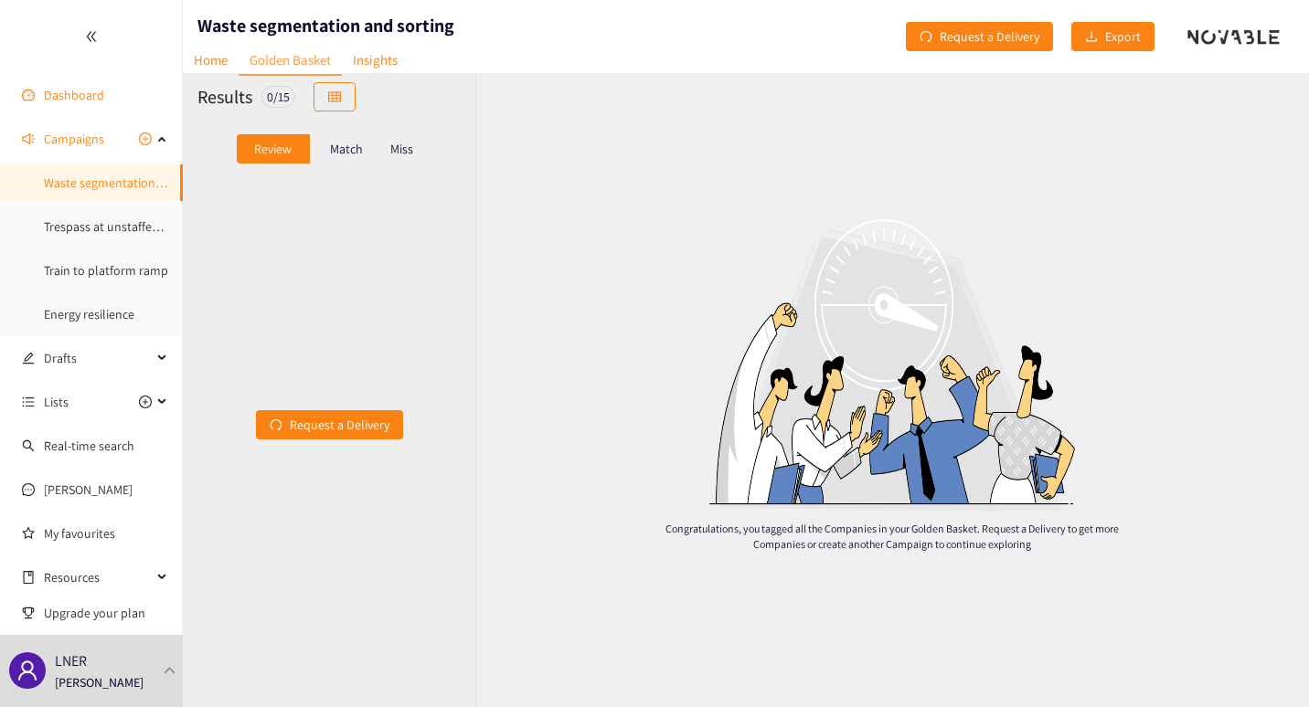
click at [62, 101] on link "Dashboard" at bounding box center [74, 95] width 60 height 16
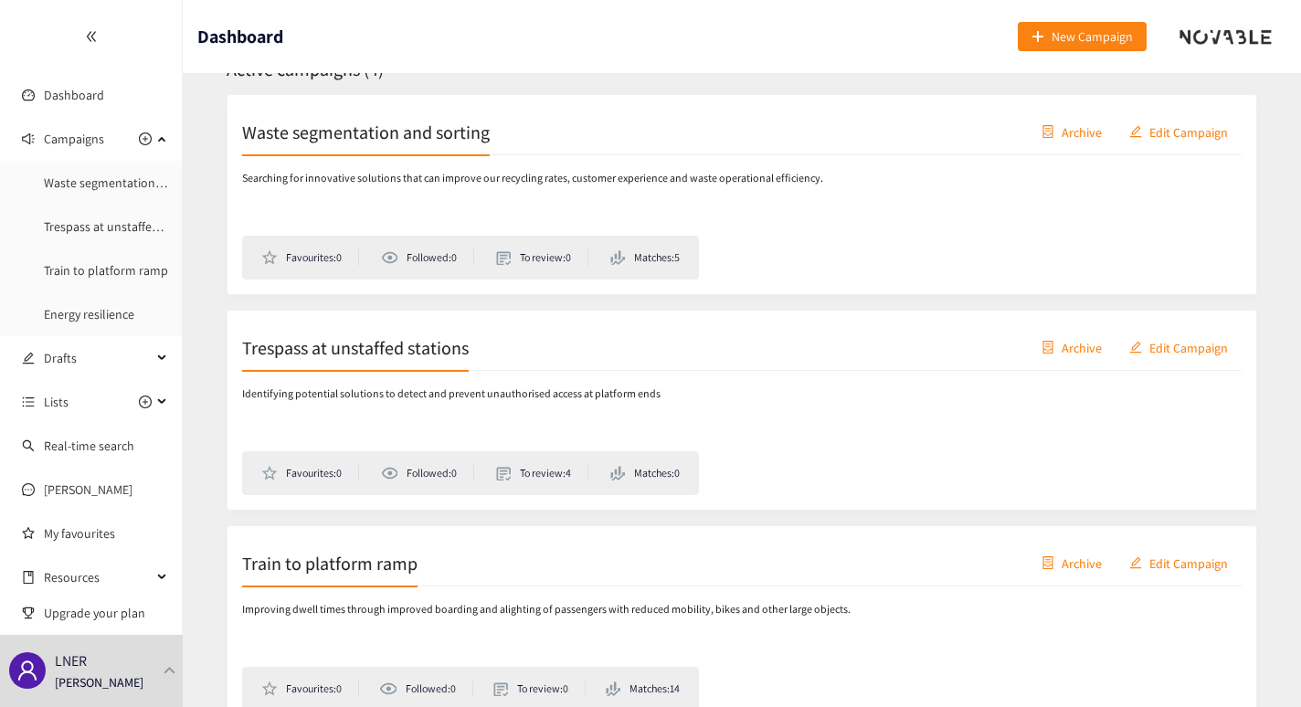
scroll to position [302, 0]
click at [552, 462] on ul "Favourites: 0 Followed: 0 To review: 4 Matches: 0" at bounding box center [470, 473] width 457 height 44
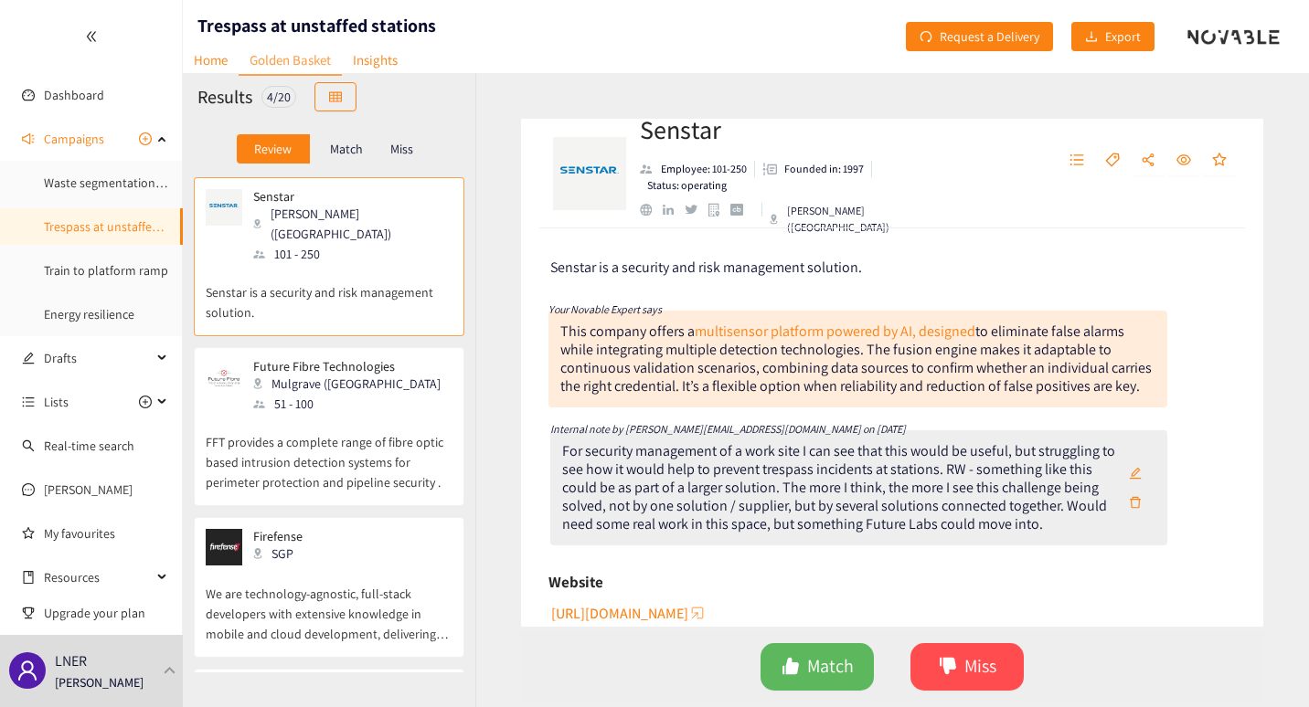
click at [552, 462] on div "For security management of a work site I can see that this would be useful, but…" at bounding box center [858, 487] width 617 height 115
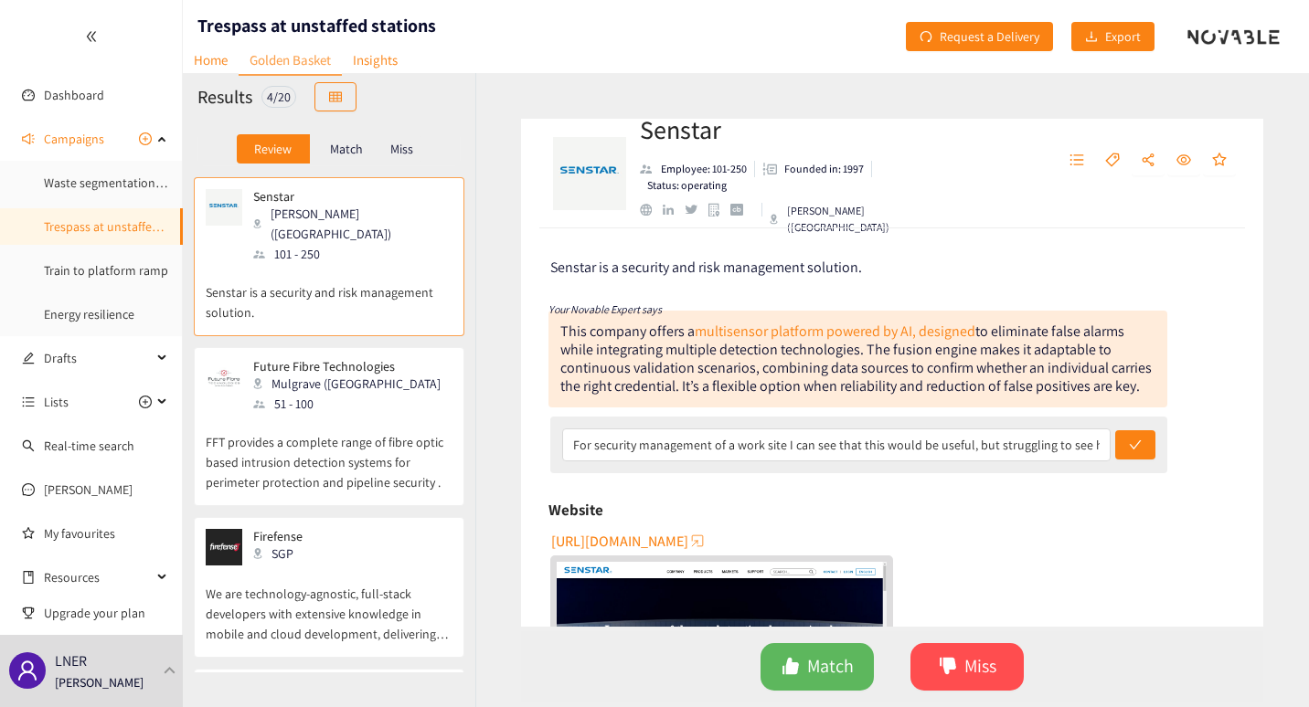
click at [345, 146] on p "Match" at bounding box center [346, 149] width 33 height 15
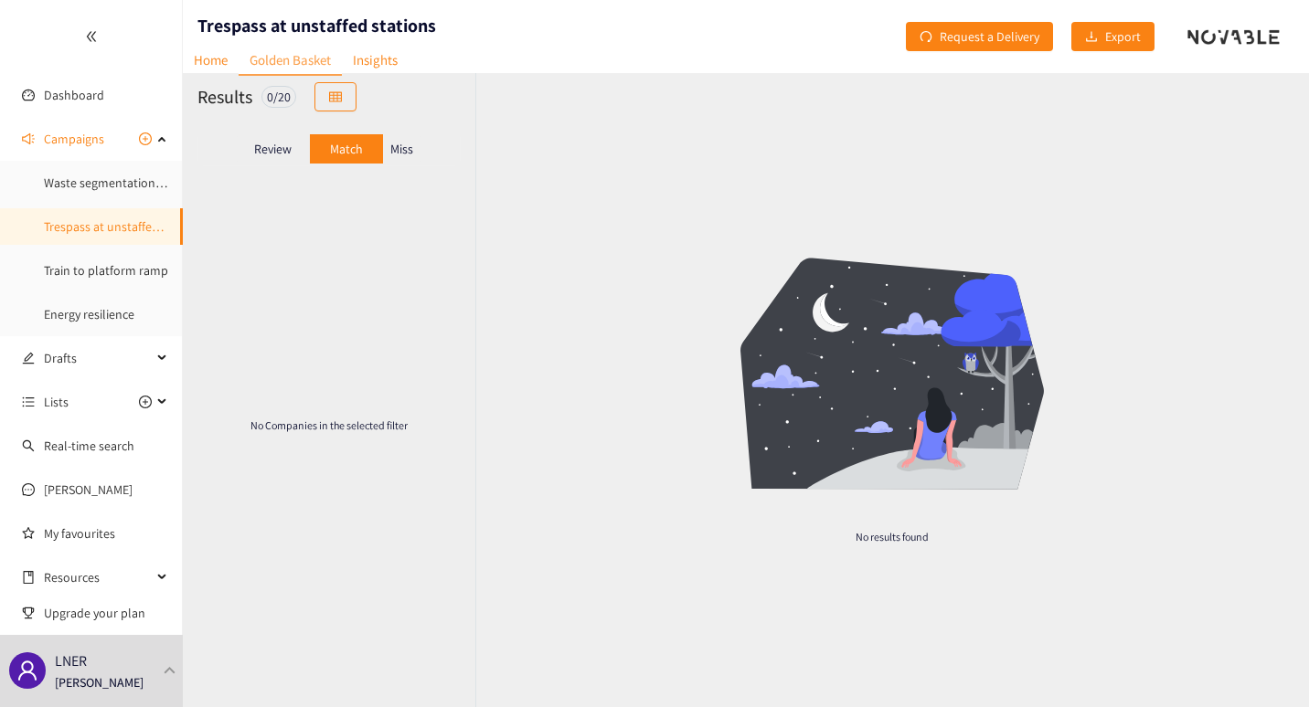
click at [279, 155] on p "Review" at bounding box center [272, 149] width 37 height 15
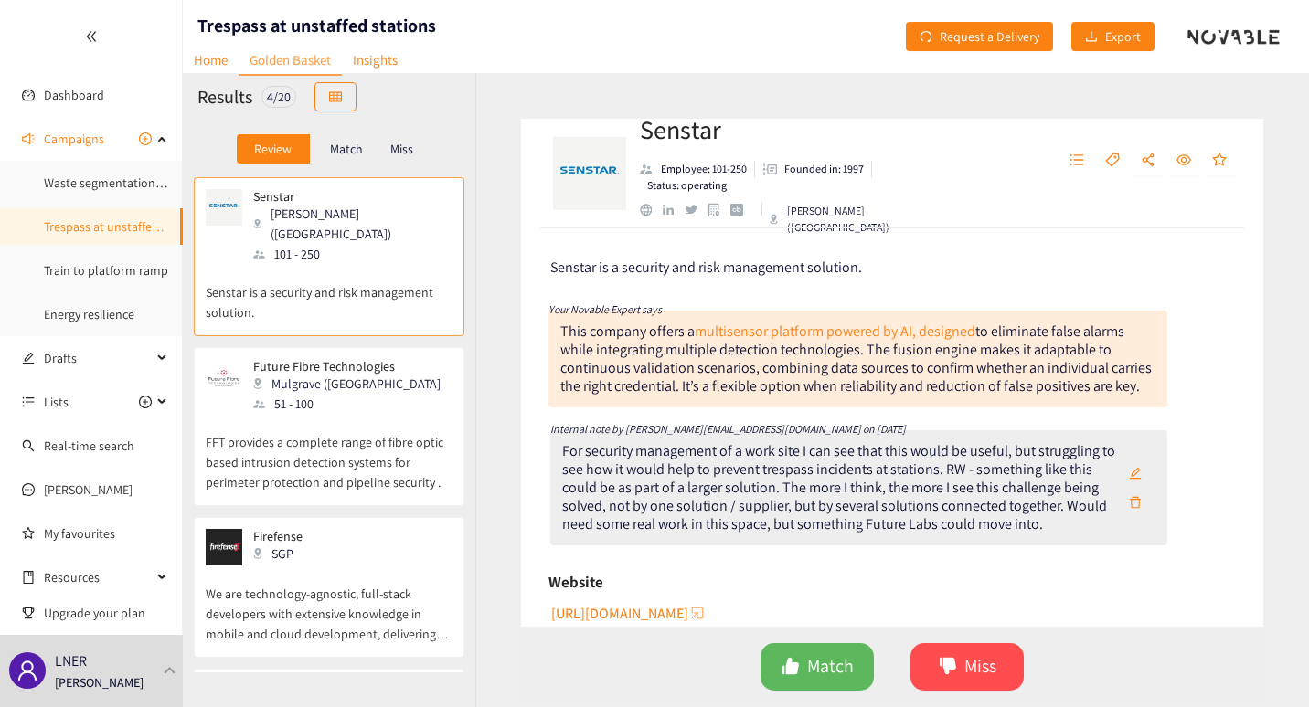
click at [261, 394] on div "51 - 100" at bounding box center [351, 404] width 197 height 20
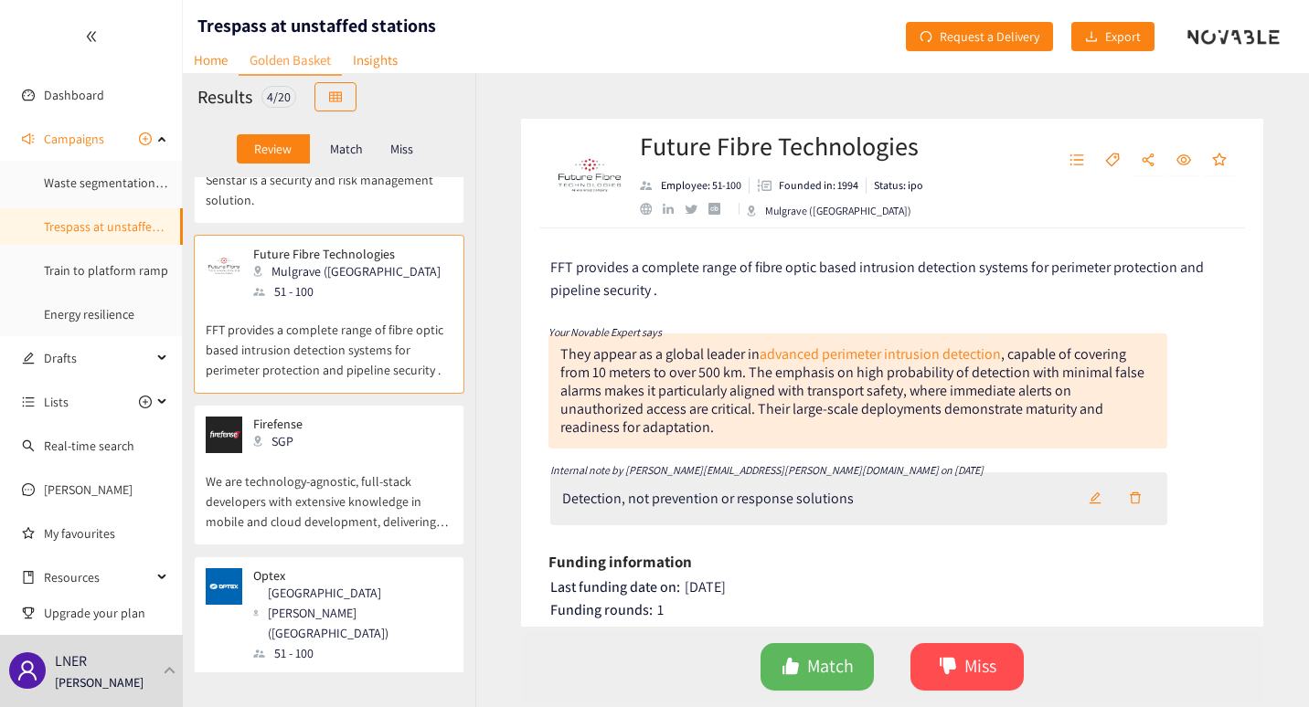
scroll to position [114, 0]
click at [263, 472] on p "We are technology-agnostic, full-stack developers with extensive knowledge in m…" at bounding box center [329, 490] width 247 height 79
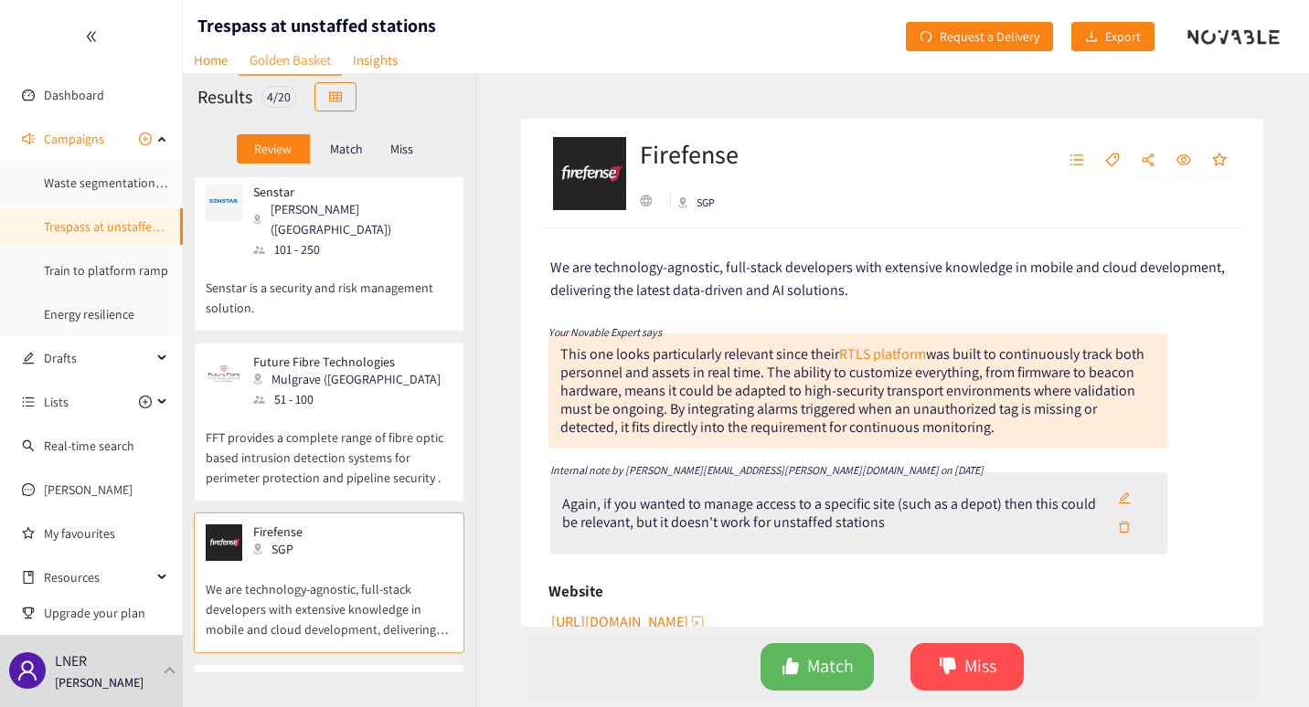
scroll to position [0, 0]
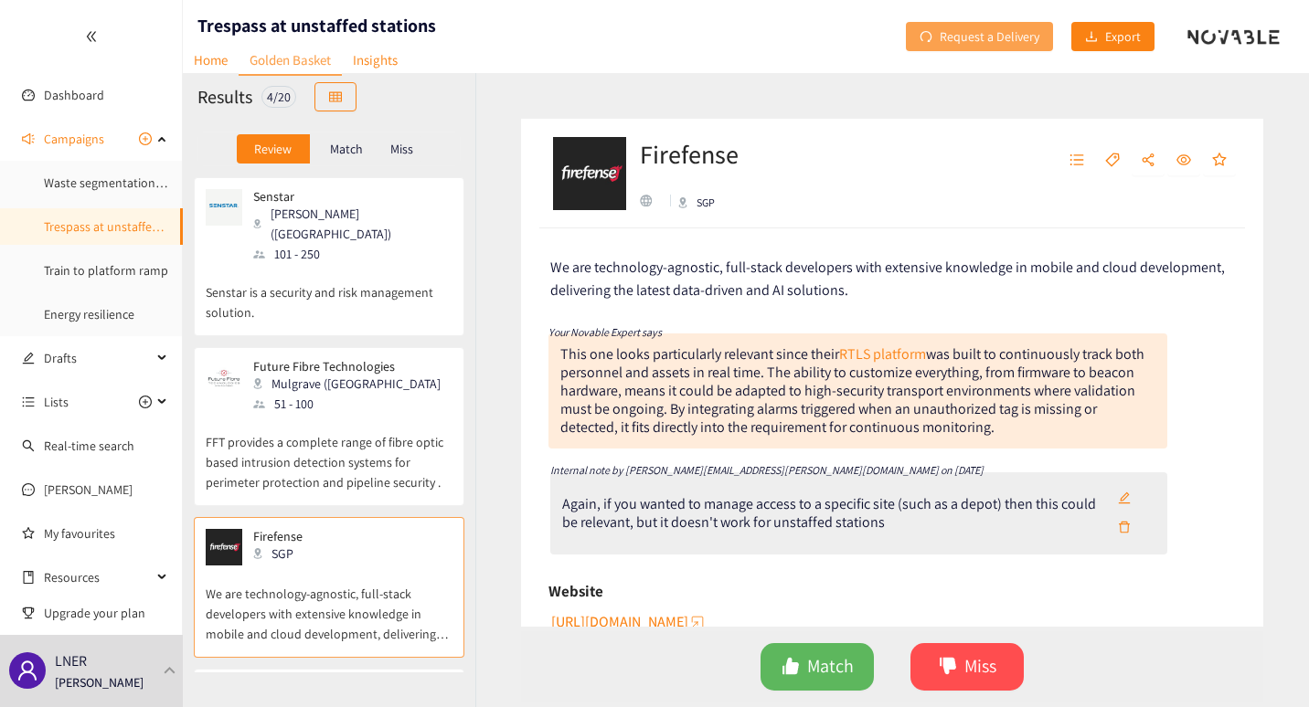
click at [980, 31] on span "Request a Delivery" at bounding box center [989, 37] width 100 height 20
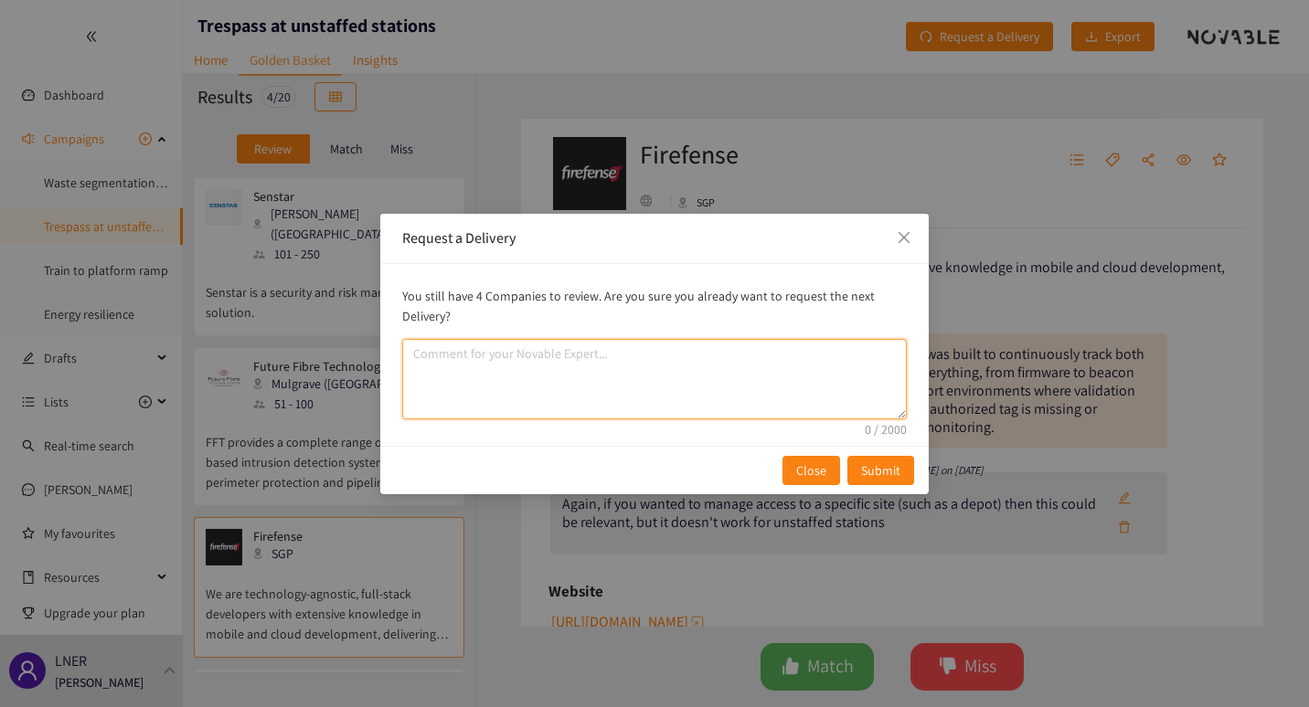
click at [621, 361] on textarea "comment" at bounding box center [654, 379] width 504 height 80
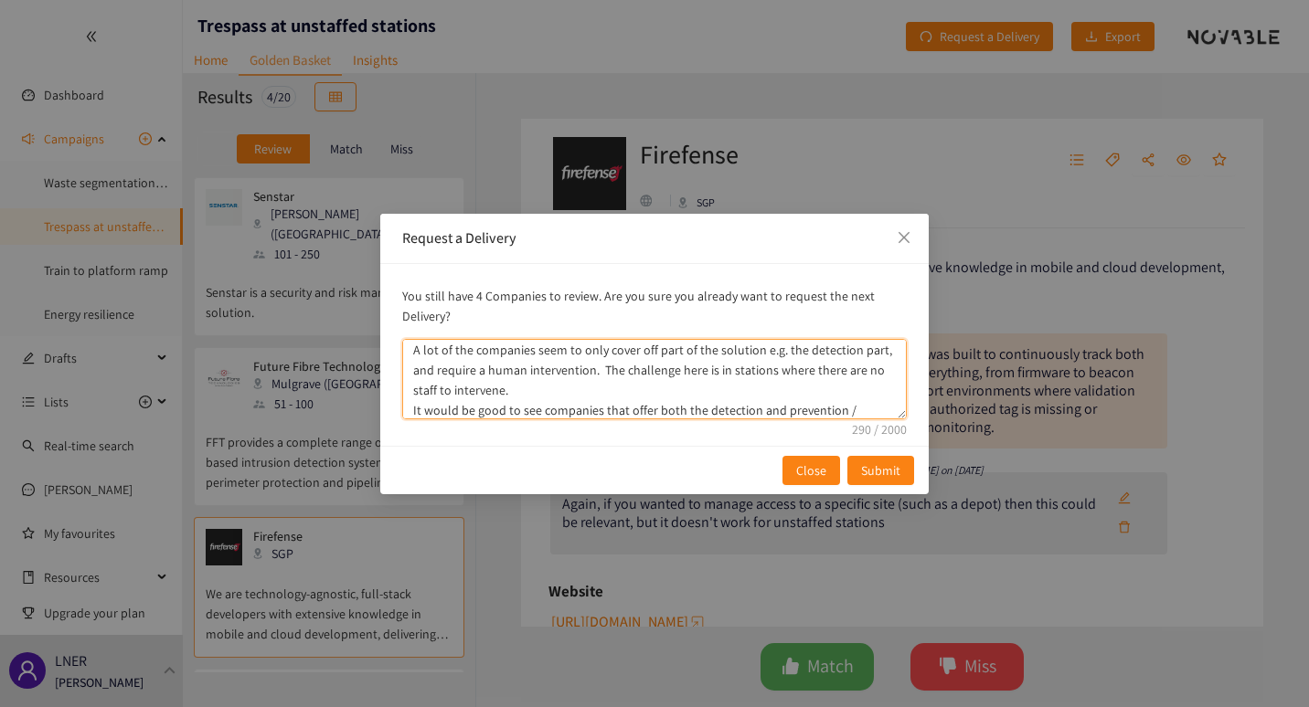
scroll to position [24, 0]
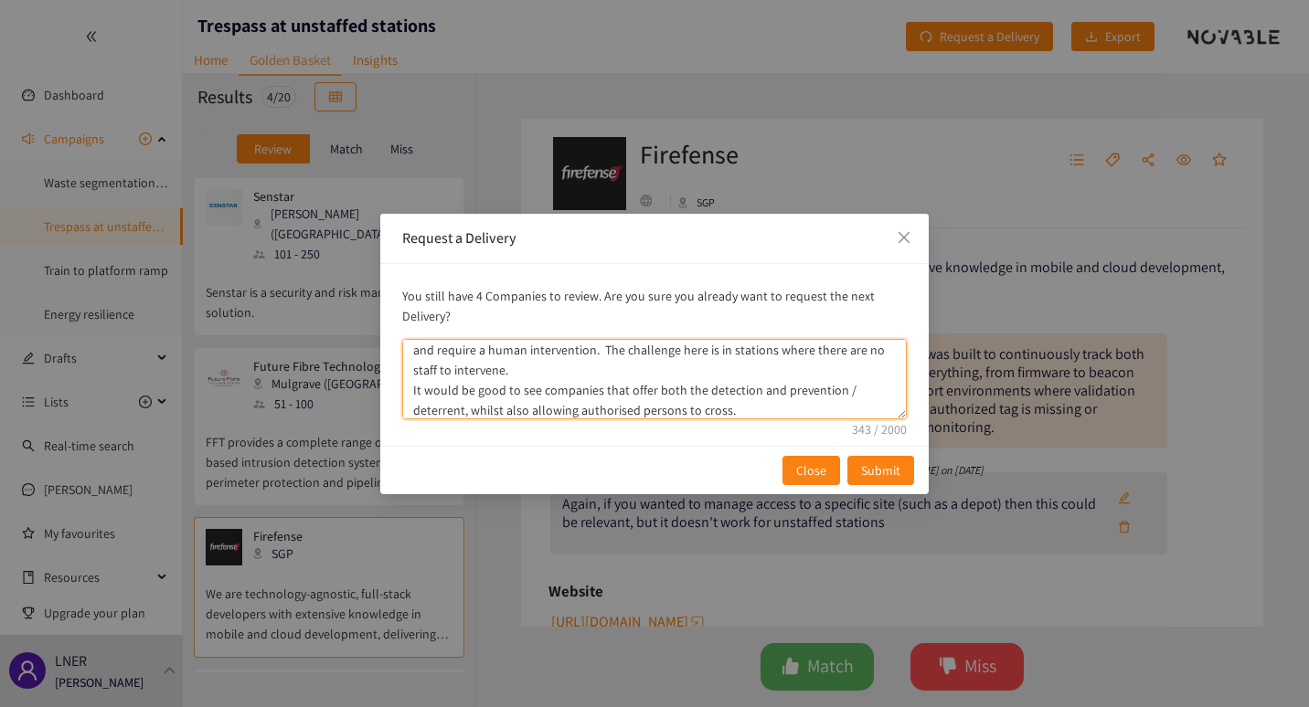
click at [600, 406] on textarea "A lot of the companies seem to only cover off part of the solution e.g. the det…" at bounding box center [654, 379] width 504 height 80
click at [755, 410] on textarea "A lot of the companies seem to only cover off part of the solution e.g. the det…" at bounding box center [654, 379] width 504 height 80
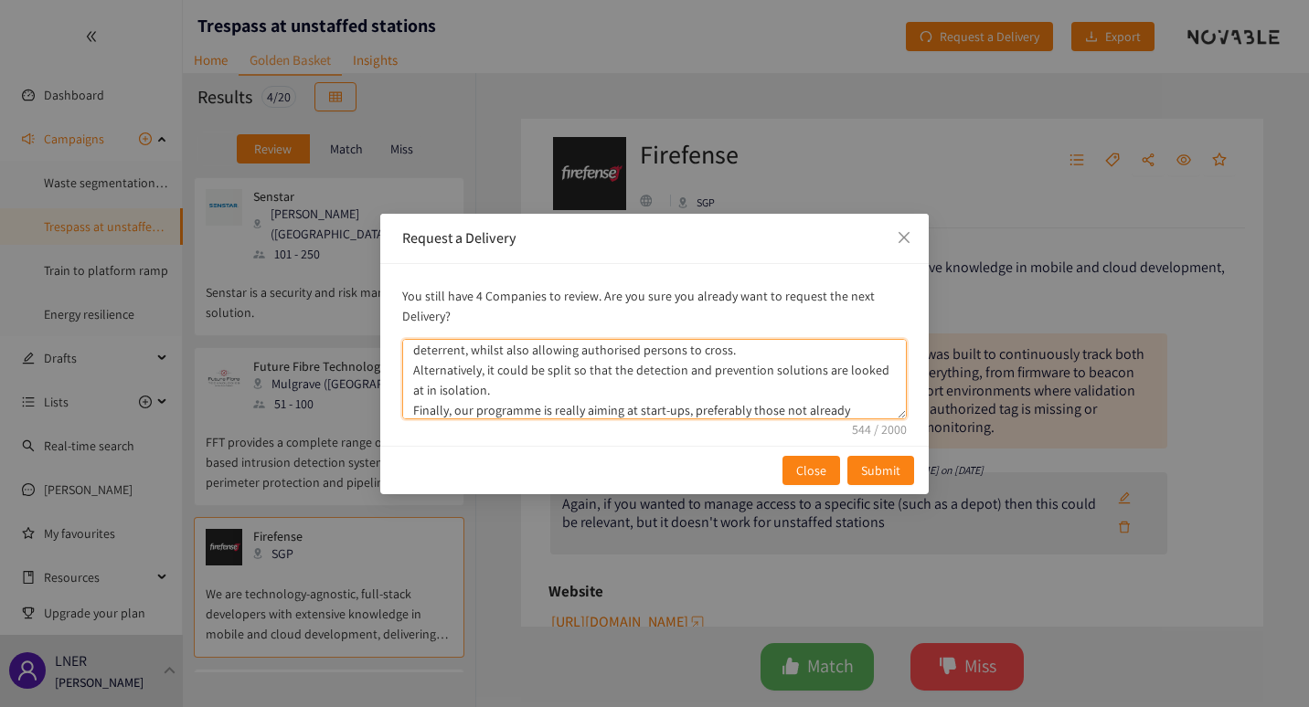
scroll to position [104, 0]
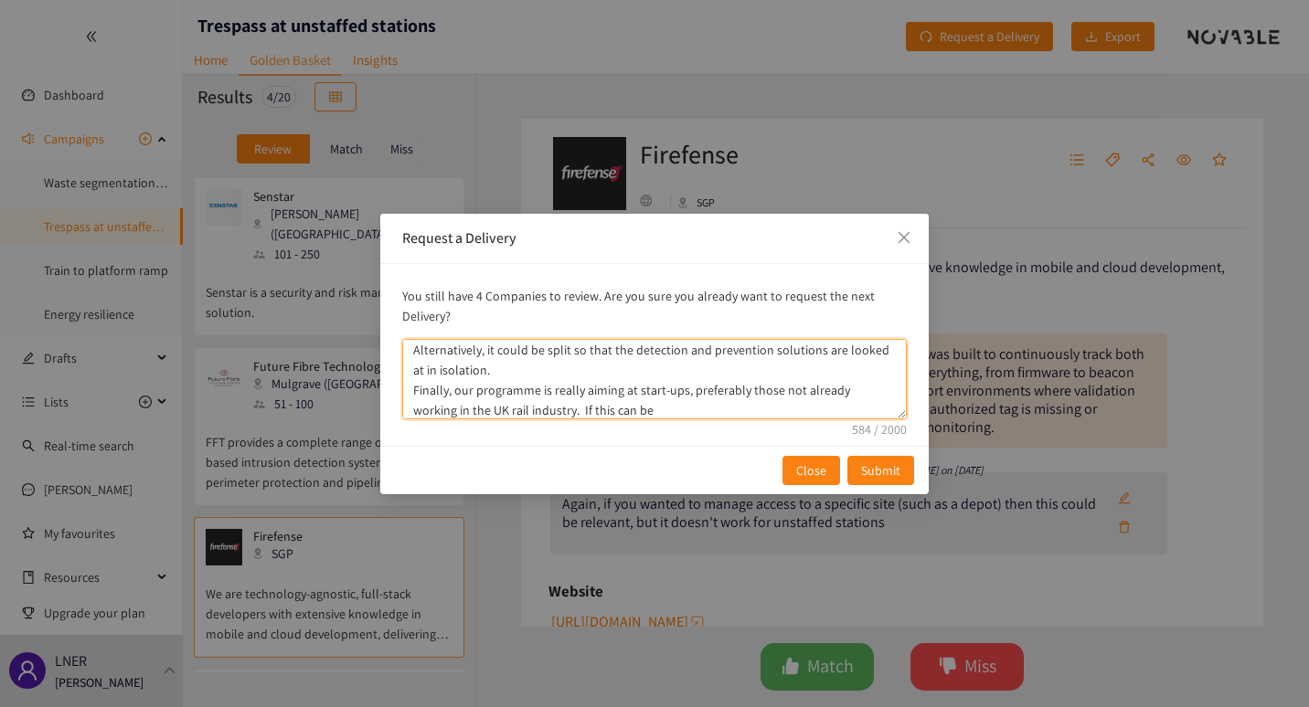
click at [499, 391] on textarea "A lot of the companies seem to only cover off part of the solution e.g. the det…" at bounding box center [654, 379] width 504 height 80
click at [603, 413] on textarea "A lot of the companies seem to only cover off part of the solution e.g. the det…" at bounding box center [654, 379] width 504 height 80
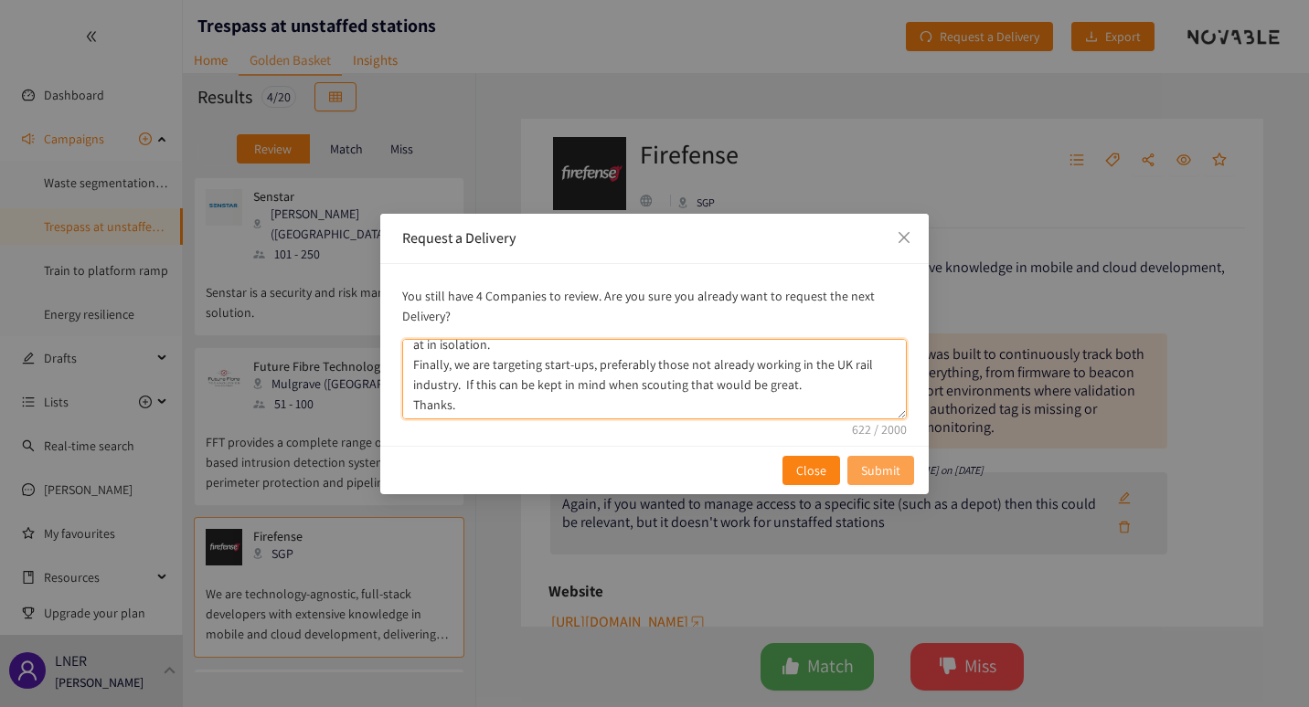
type textarea "A lot of the companies seem to only cover off part of the solution e.g. the det…"
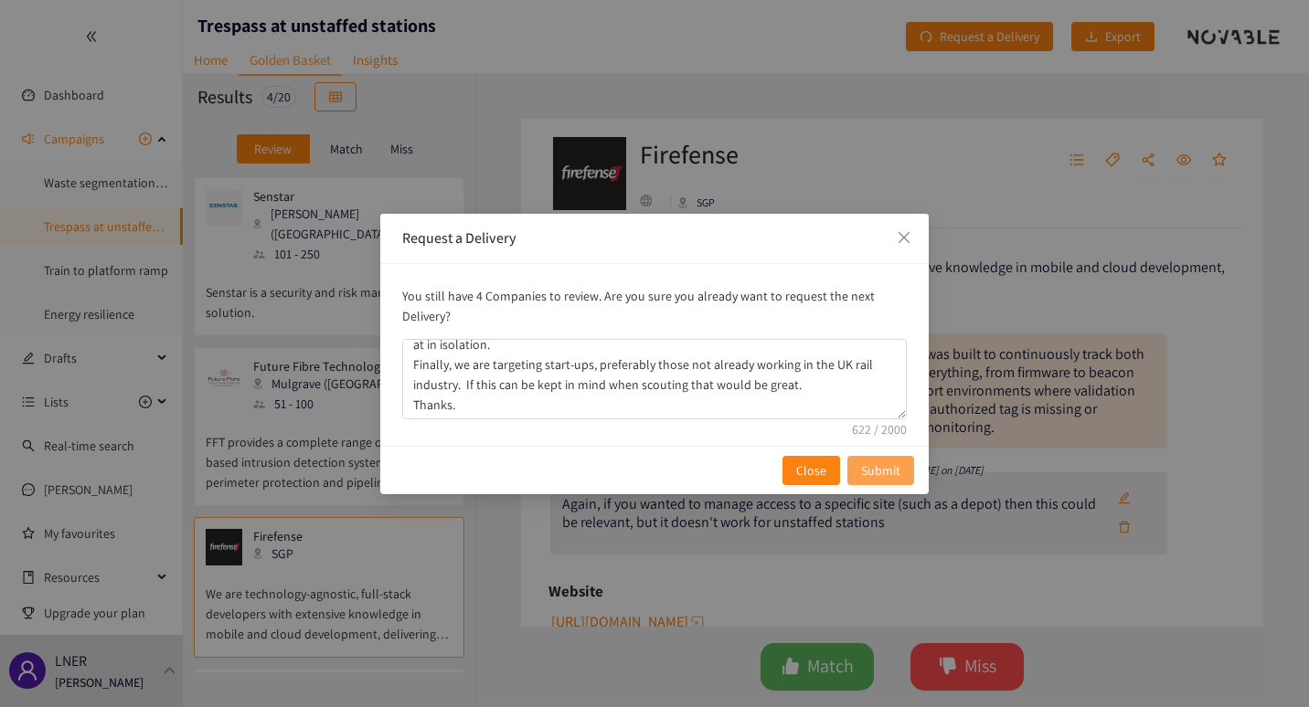
click at [874, 465] on span "Submit" at bounding box center [880, 471] width 39 height 20
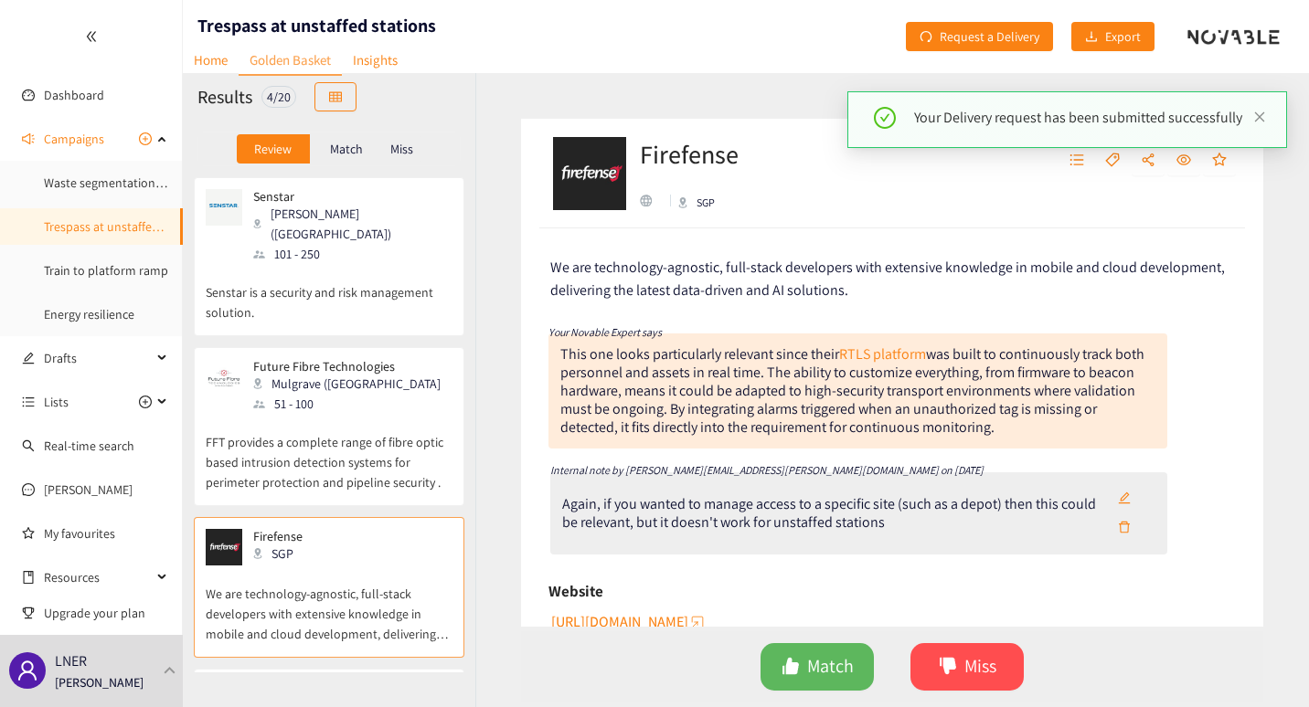
scroll to position [0, 0]
click at [61, 269] on link "Train to platform ramp" at bounding box center [106, 270] width 124 height 16
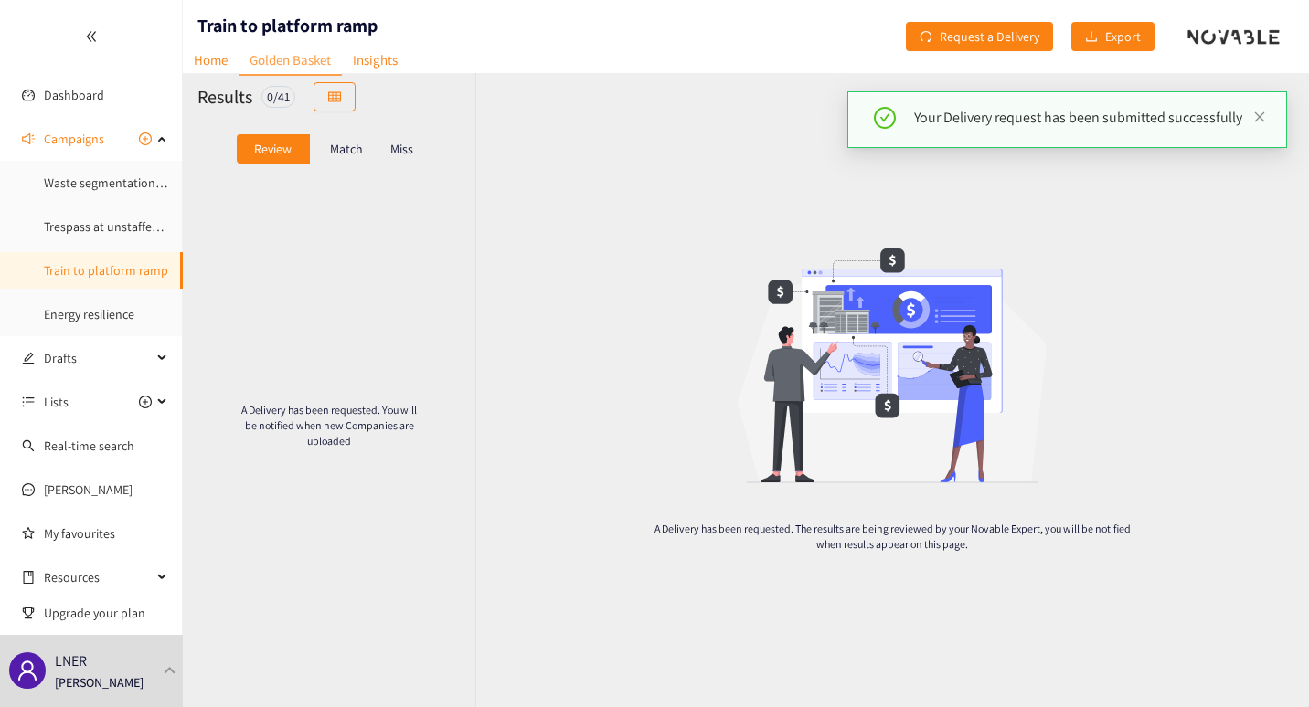
click at [336, 149] on p "Match" at bounding box center [346, 149] width 33 height 15
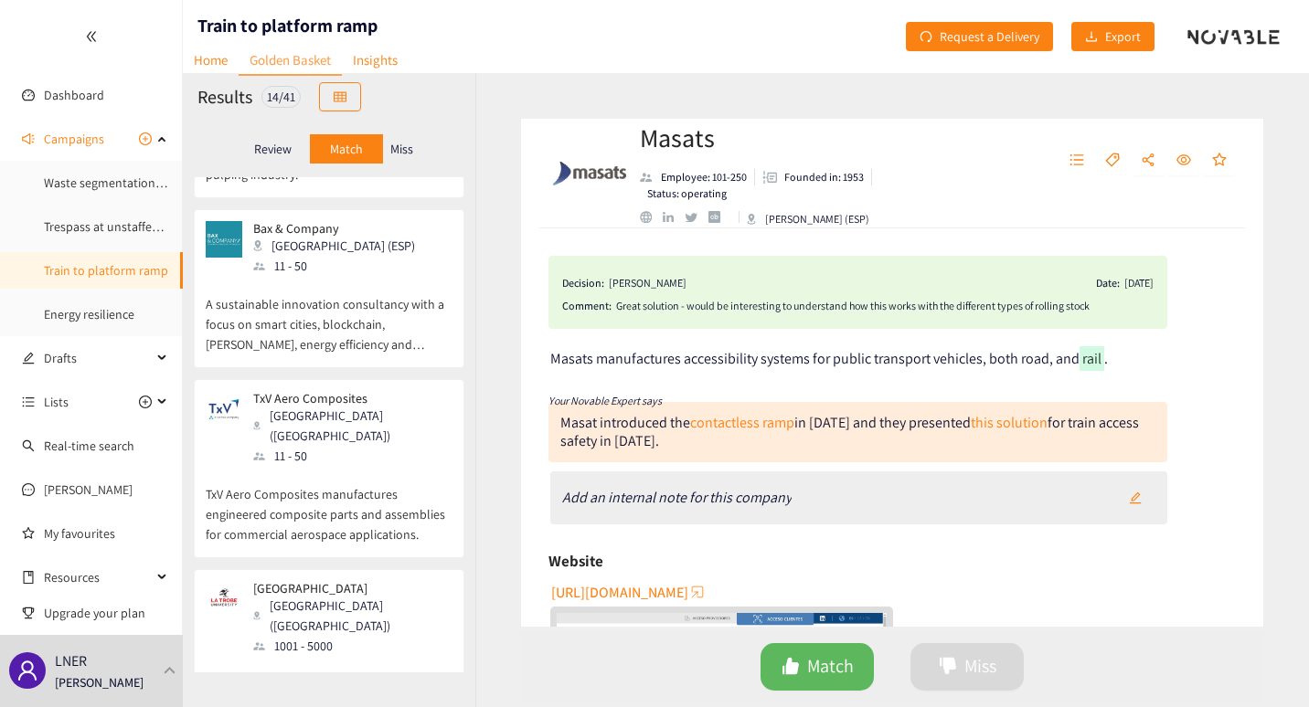
scroll to position [1789, 0]
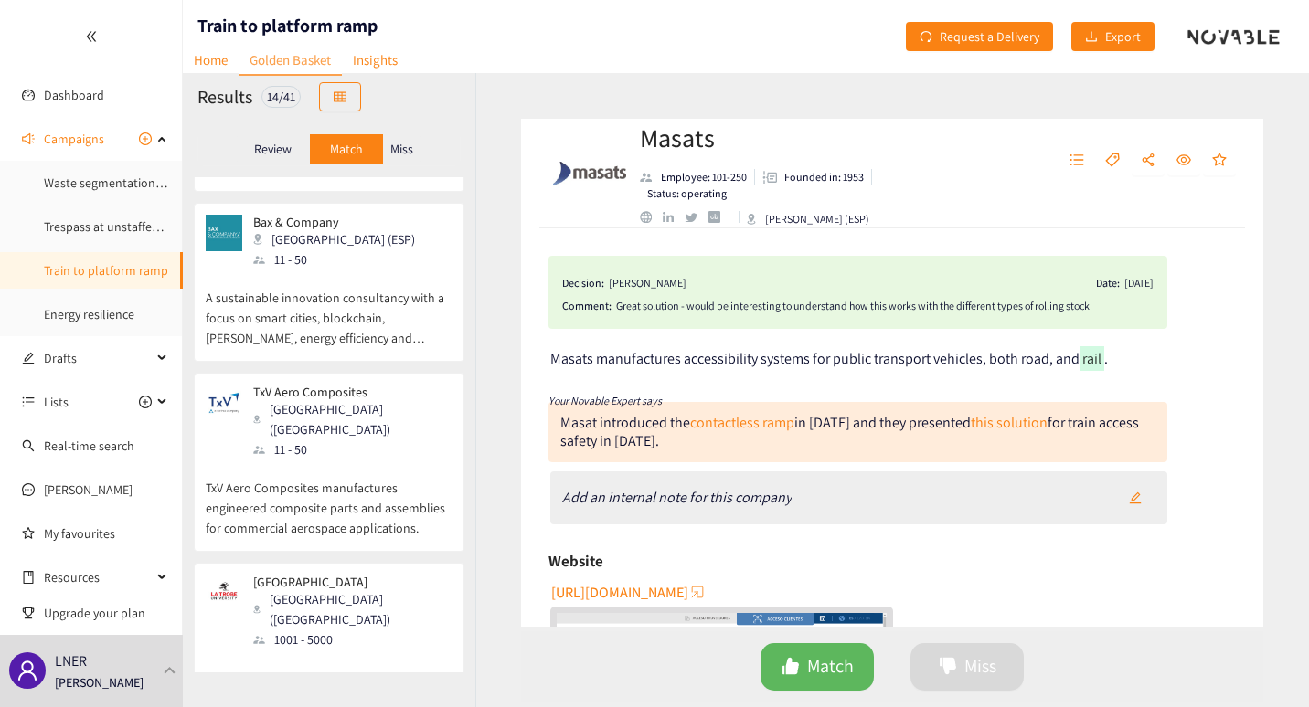
click at [291, 630] on div "1001 - 5000" at bounding box center [351, 640] width 197 height 20
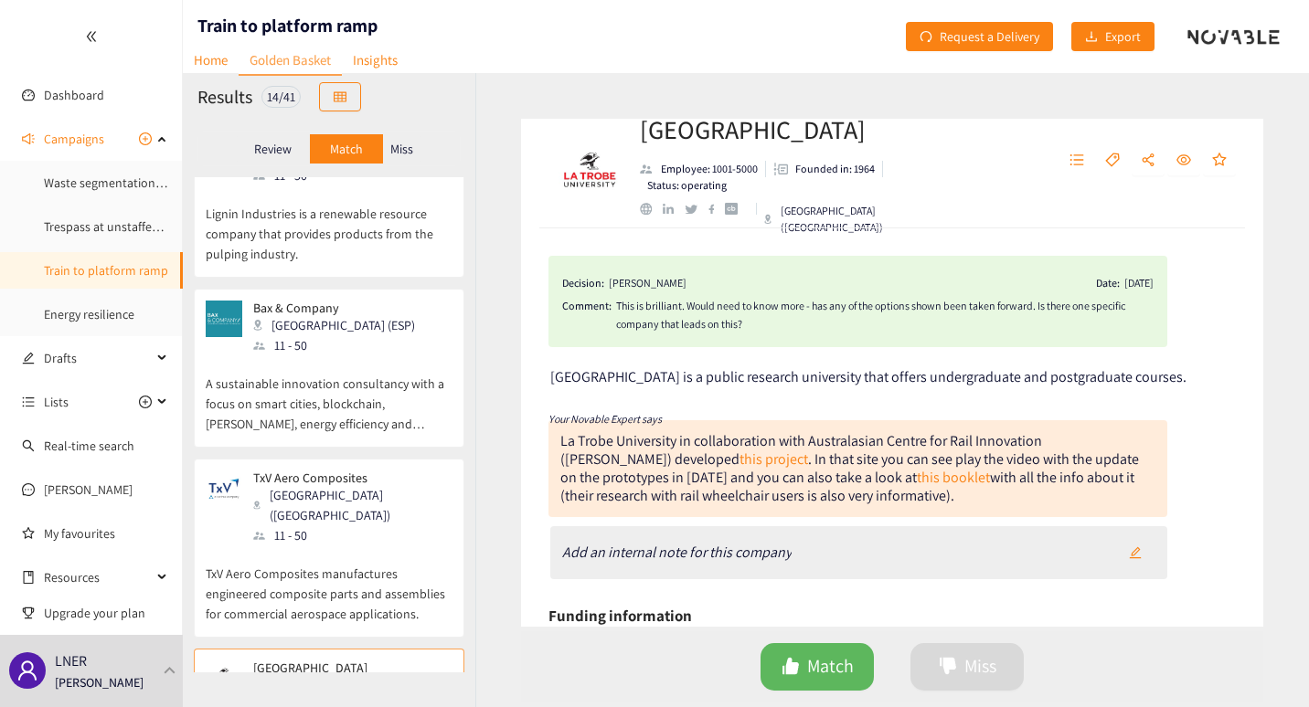
scroll to position [1698, 0]
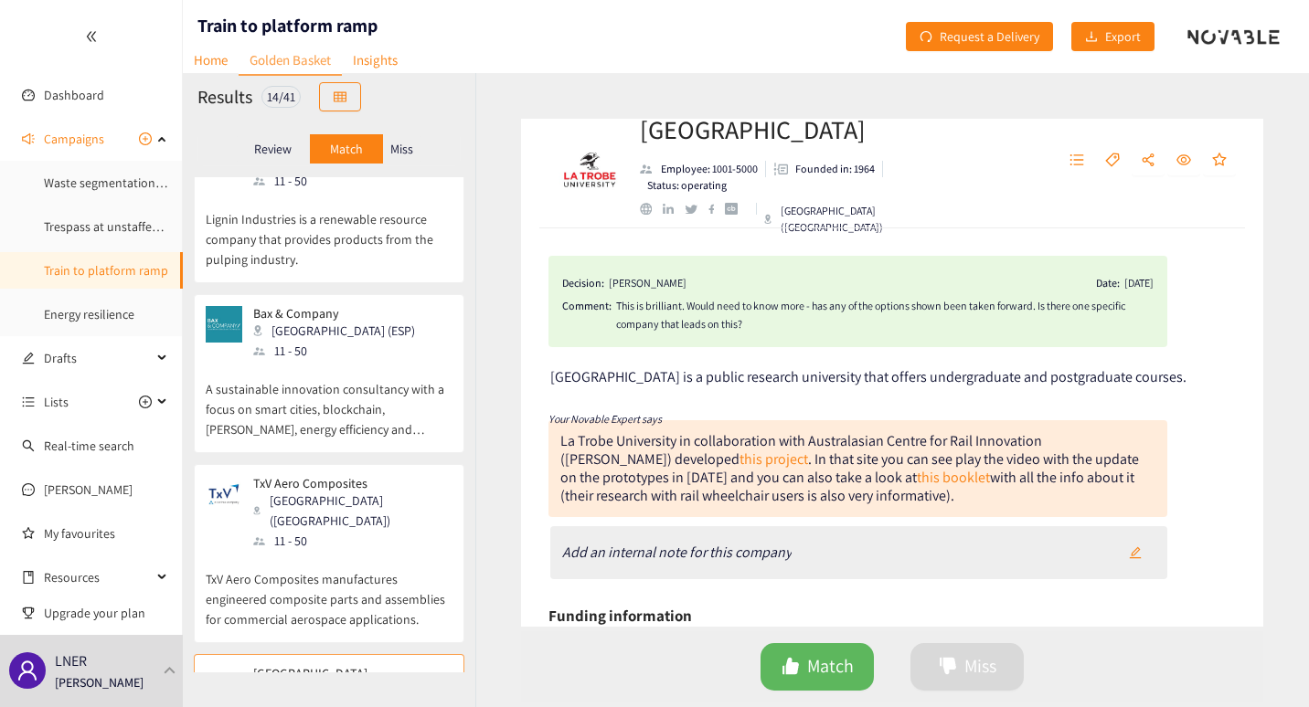
click at [280, 147] on p "Review" at bounding box center [272, 149] width 37 height 15
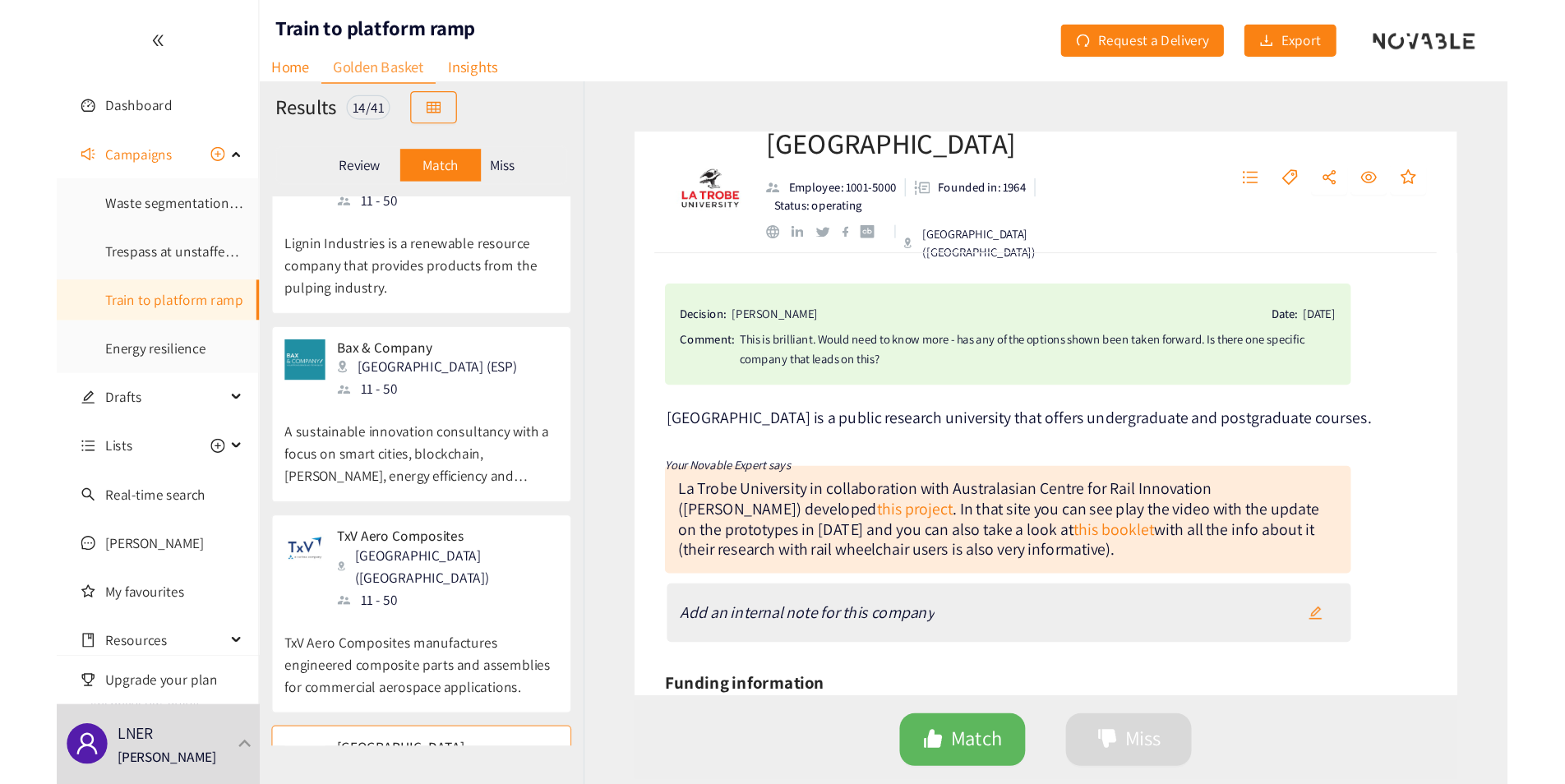
scroll to position [0, 0]
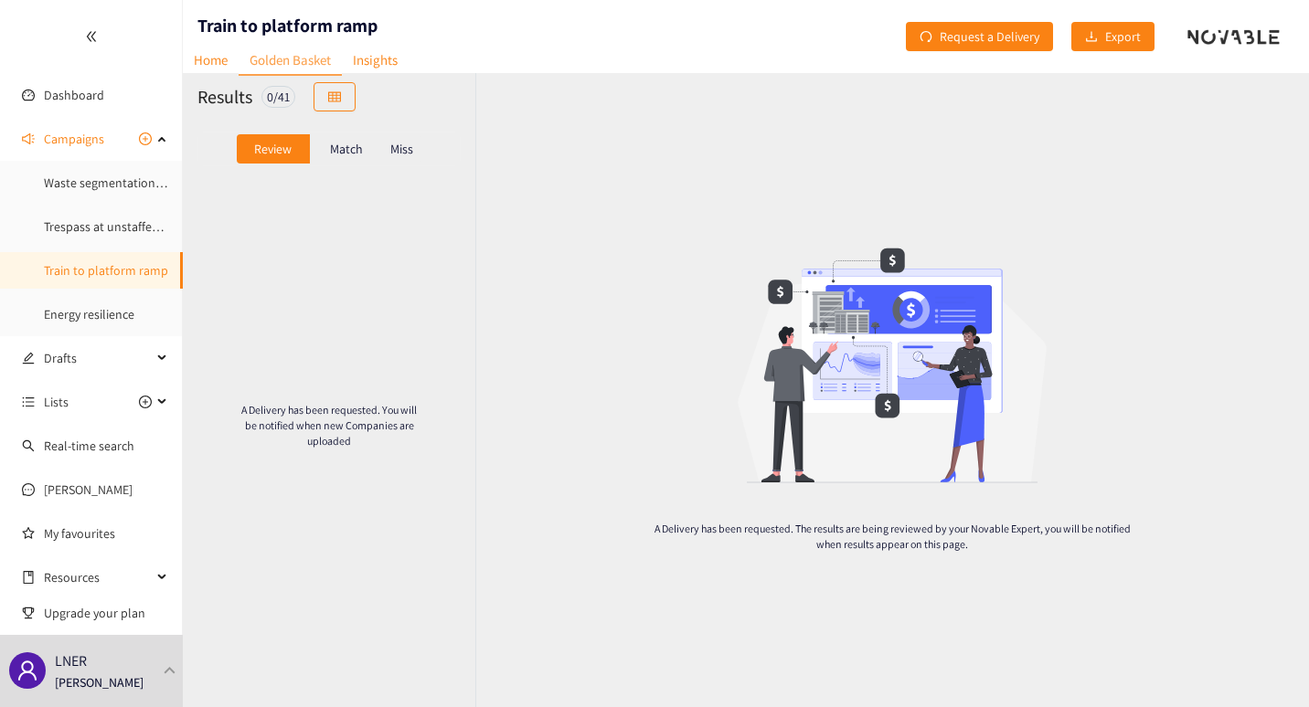
click at [326, 154] on div "Match" at bounding box center [346, 148] width 73 height 29
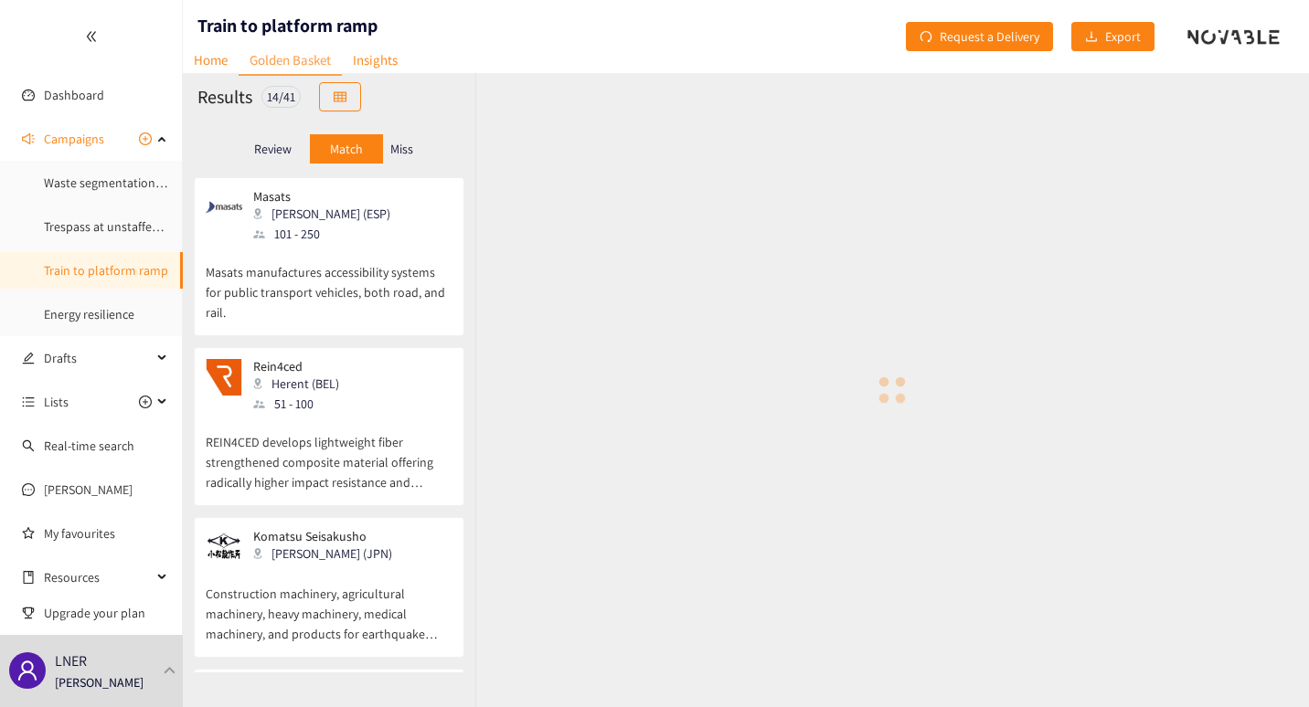
click at [390, 146] on p "Miss" at bounding box center [401, 149] width 23 height 15
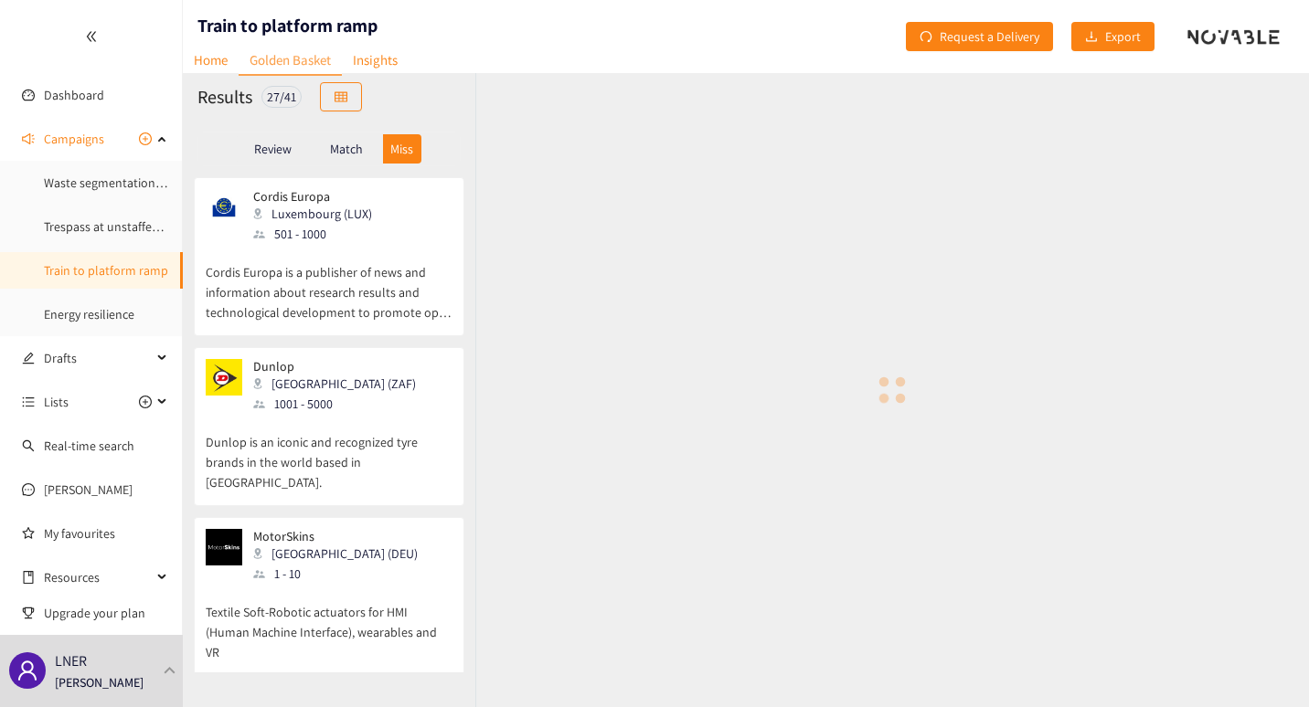
click at [334, 146] on p "Match" at bounding box center [346, 149] width 33 height 15
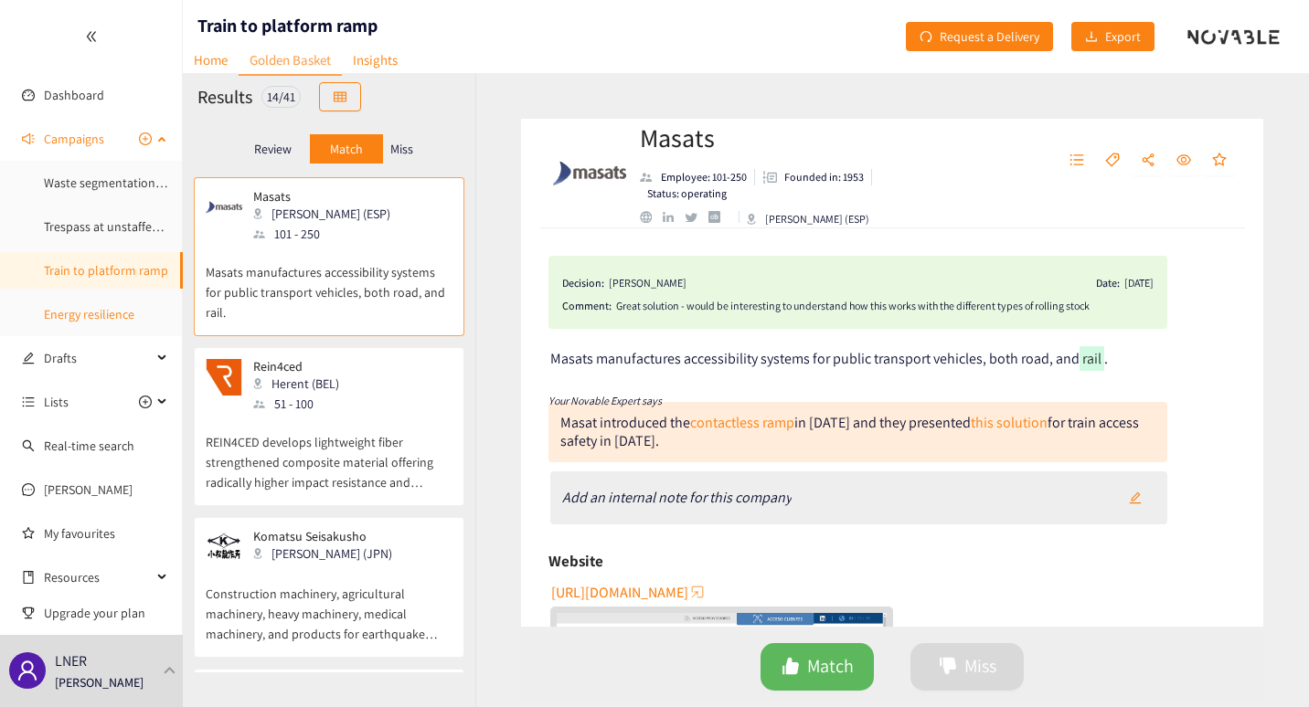
click at [86, 322] on link "Energy resilience" at bounding box center [89, 314] width 90 height 16
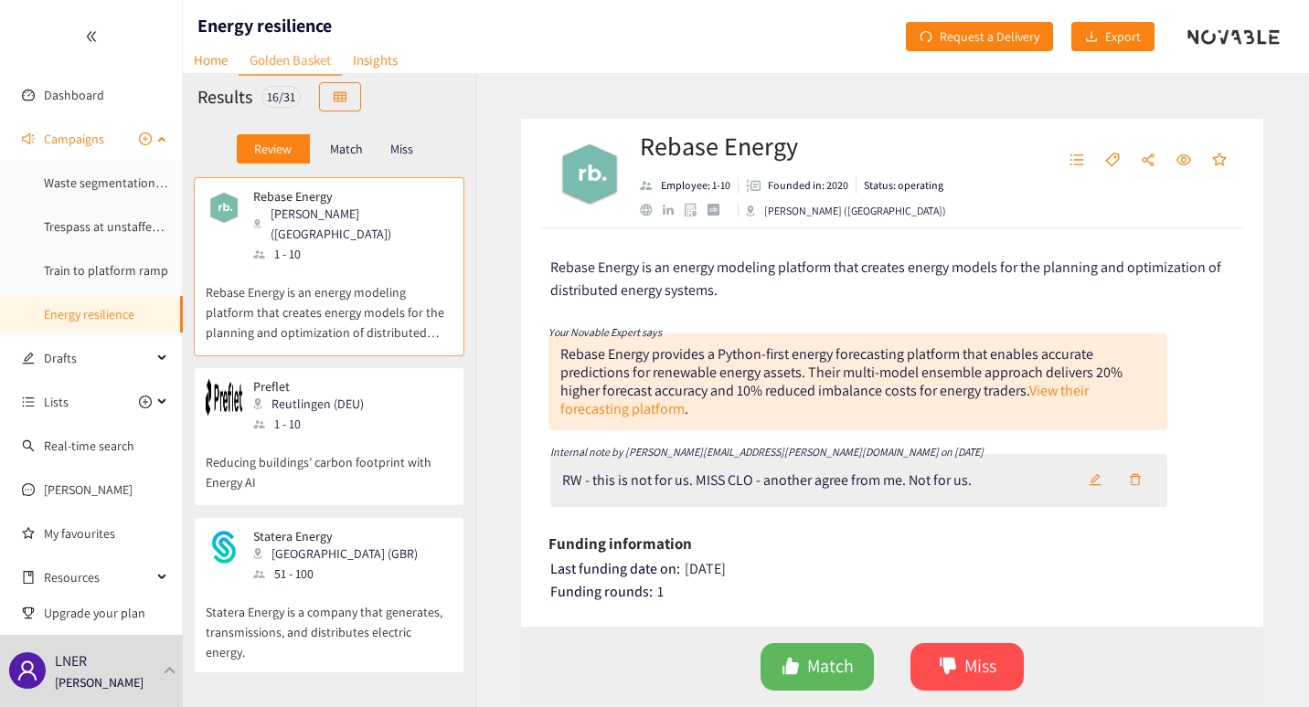
click at [94, 146] on span "Campaigns" at bounding box center [74, 139] width 60 height 37
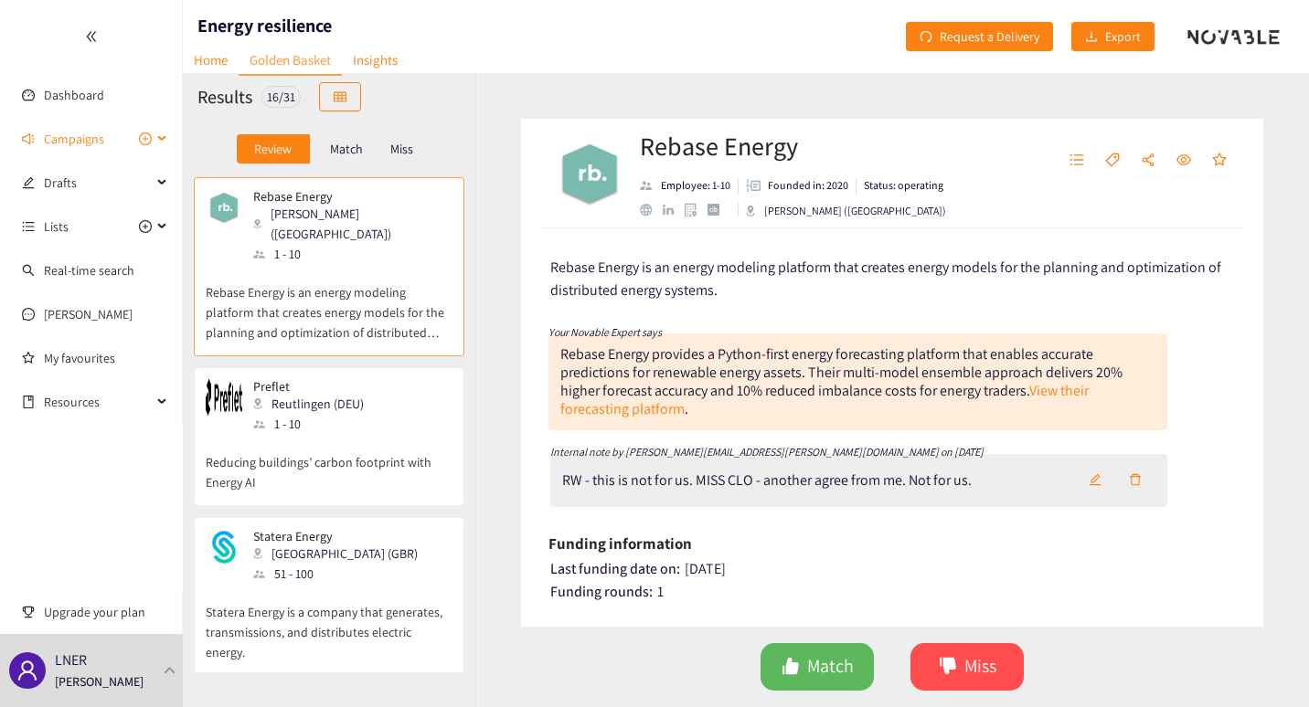
click at [144, 141] on icon "plus-circle" at bounding box center [145, 138] width 5 height 5
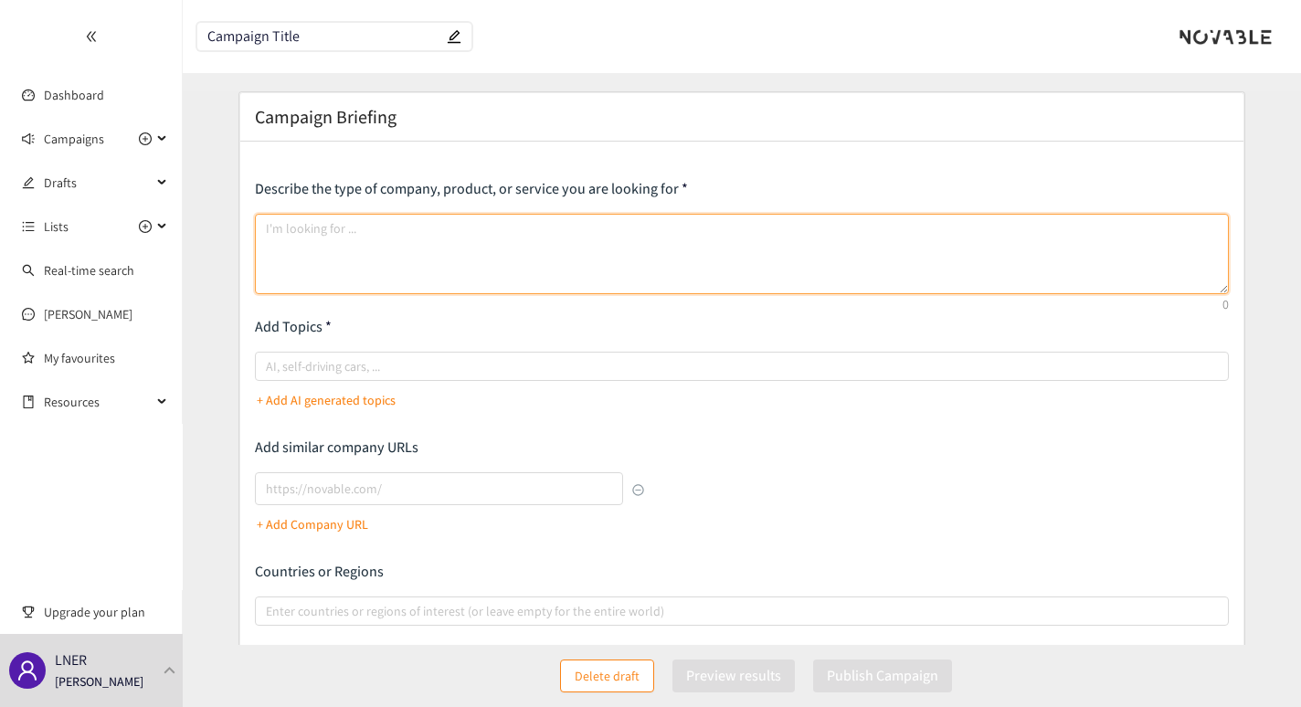
click at [309, 235] on textarea at bounding box center [742, 254] width 974 height 80
